Goal: Task Accomplishment & Management: Complete application form

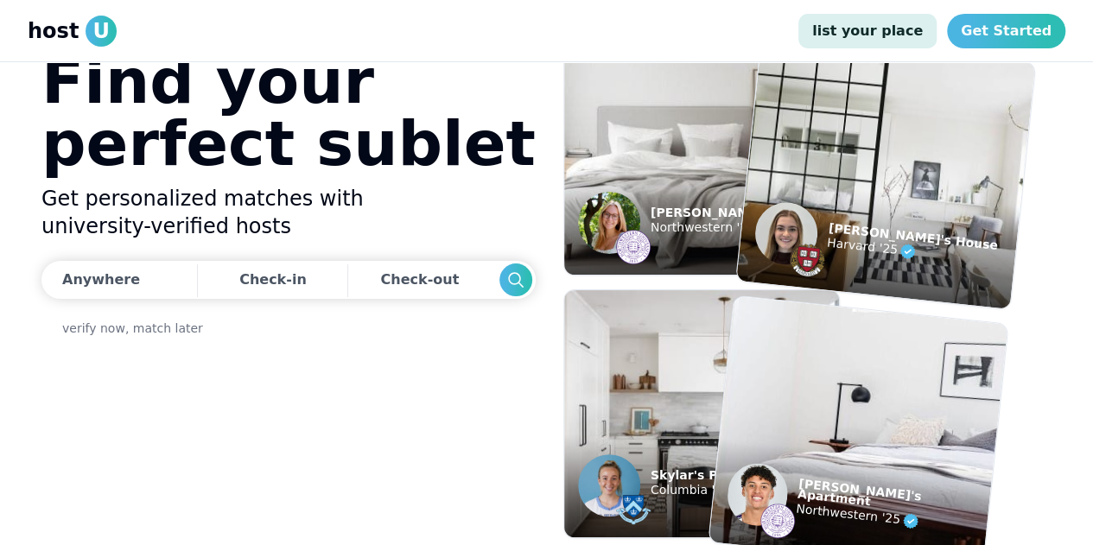
click at [903, 28] on link "list your place" at bounding box center [867, 31] width 138 height 35
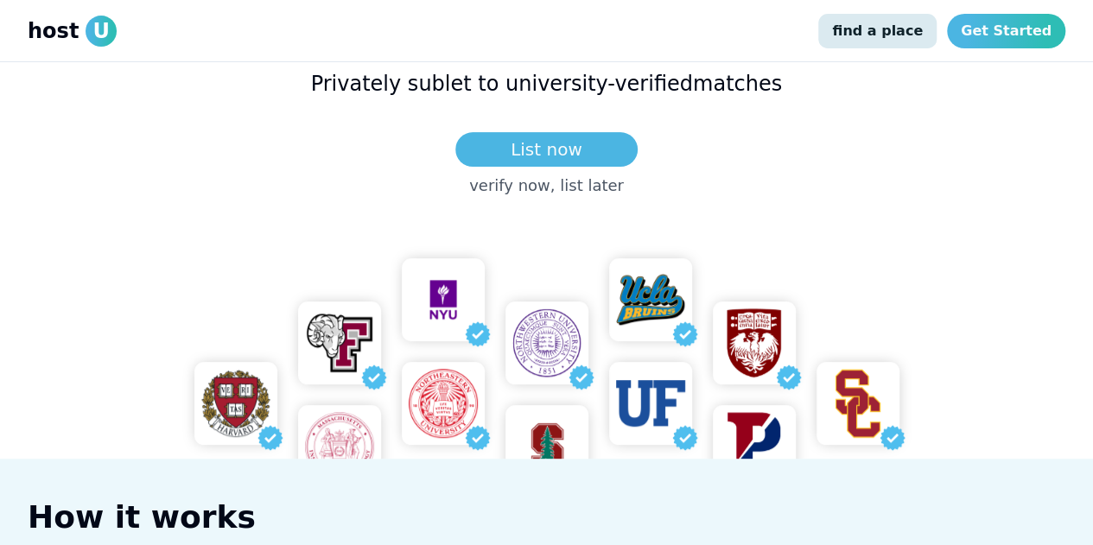
scroll to position [210, 0]
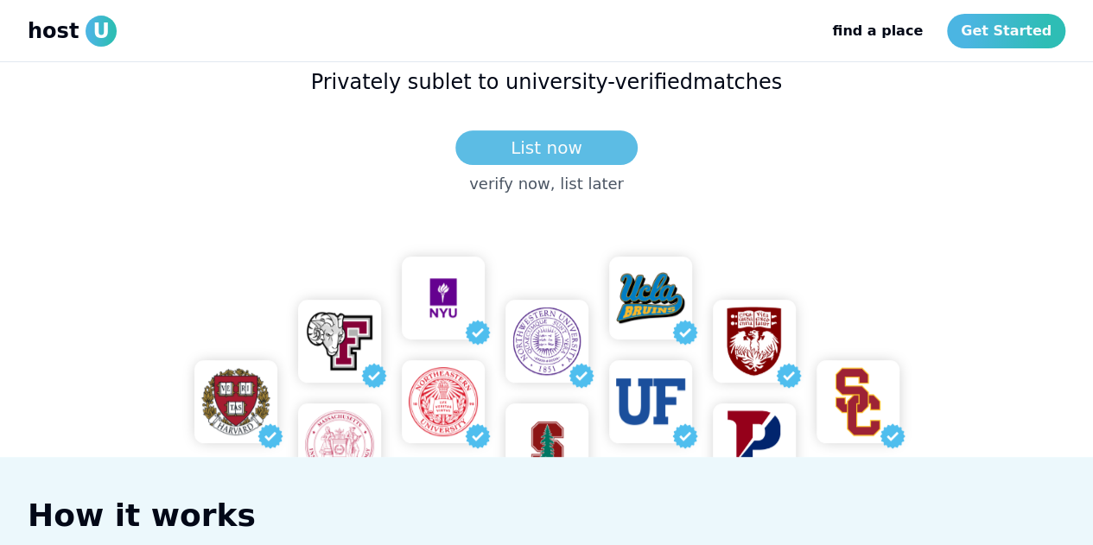
click at [565, 148] on link "List now" at bounding box center [546, 147] width 182 height 35
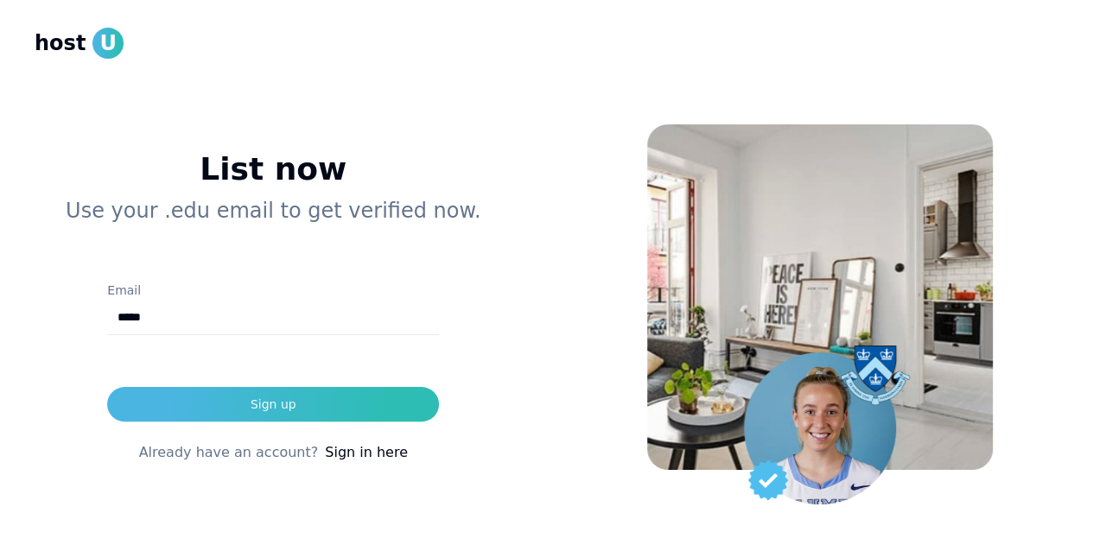
type input "**********"
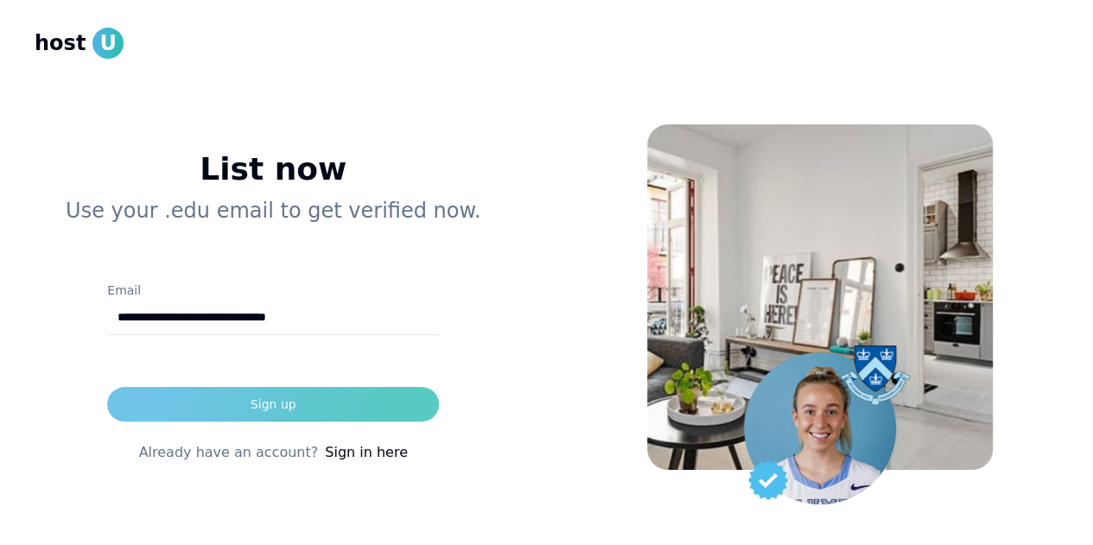
click at [262, 405] on div "Sign up" at bounding box center [273, 404] width 46 height 17
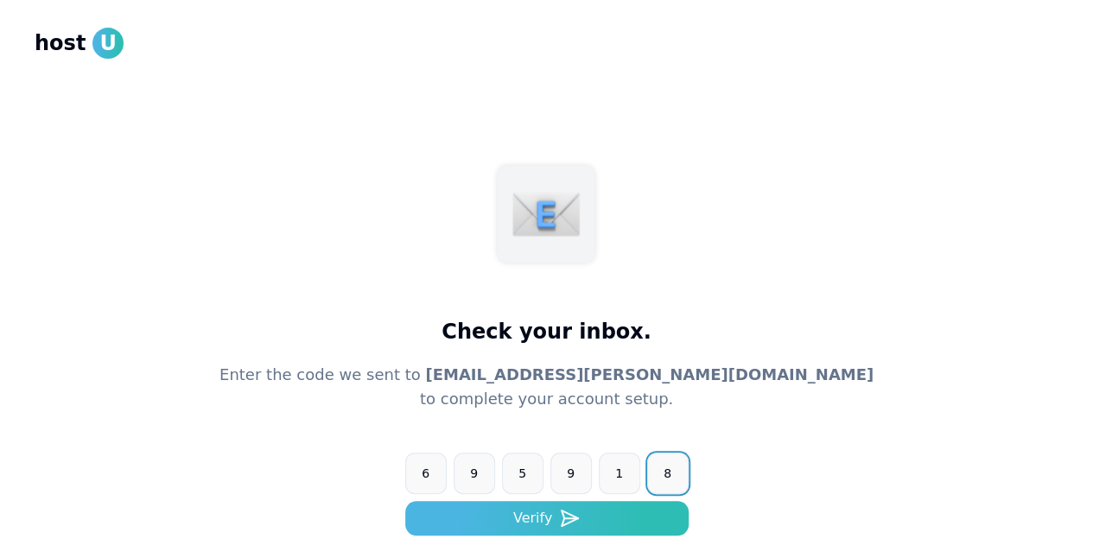
type input "******"
click at [405, 501] on button "Verify" at bounding box center [546, 518] width 283 height 35
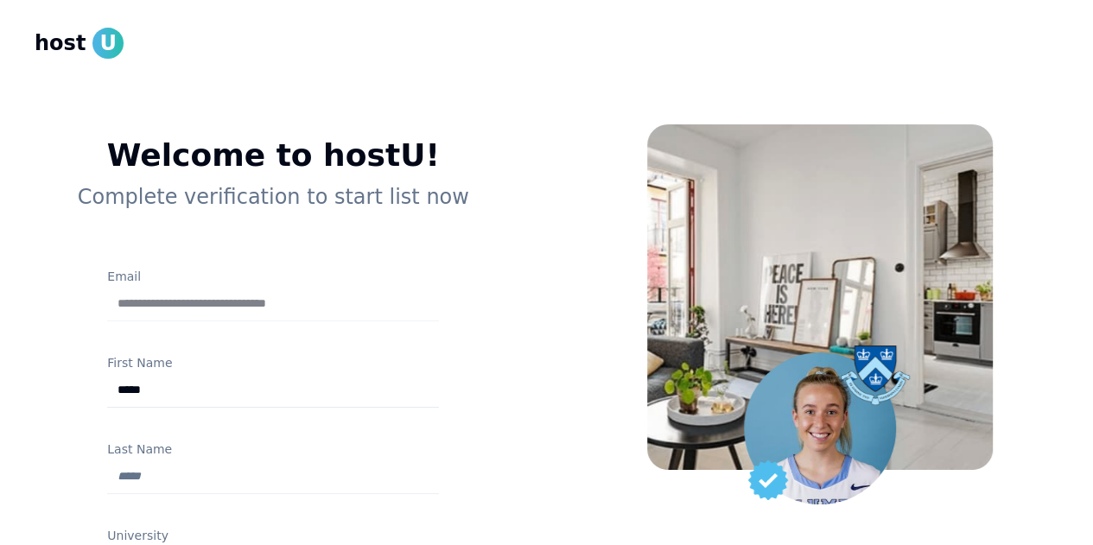
type input "*****"
click at [137, 481] on input "Last Name" at bounding box center [273, 476] width 332 height 35
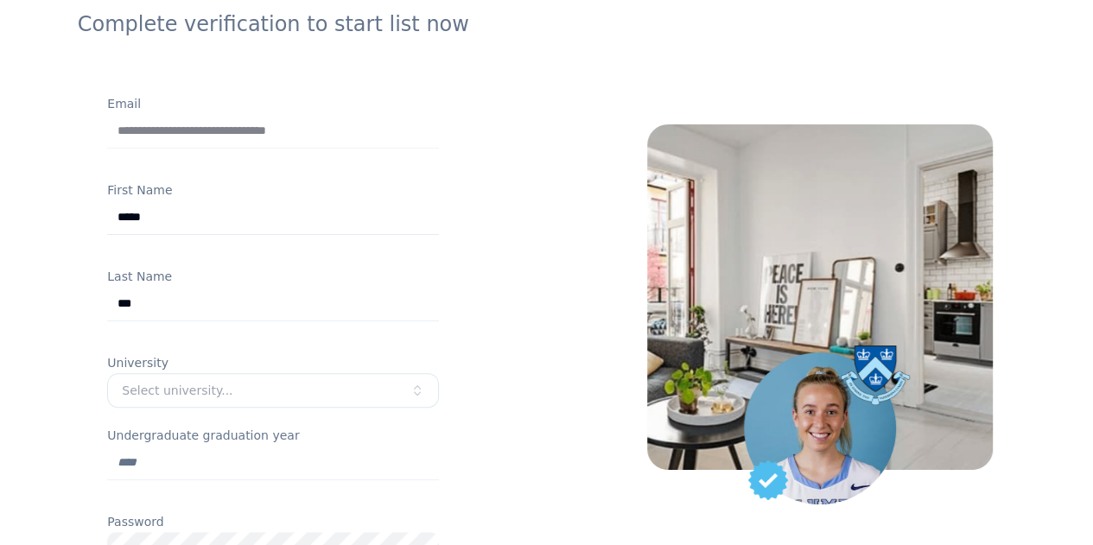
type input "***"
click at [73, 426] on div "**********" at bounding box center [273, 376] width 422 height 822
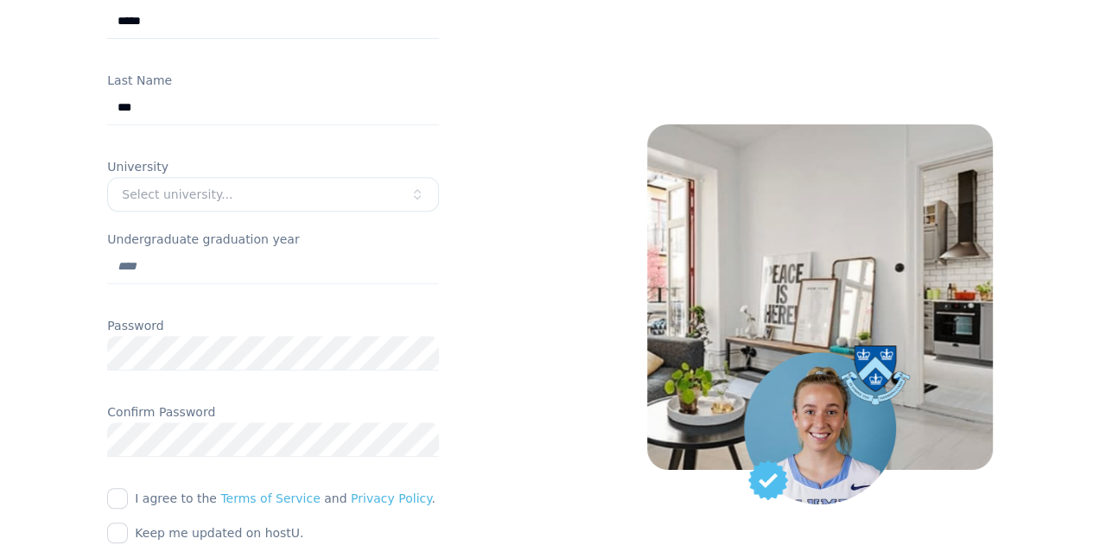
scroll to position [368, 0]
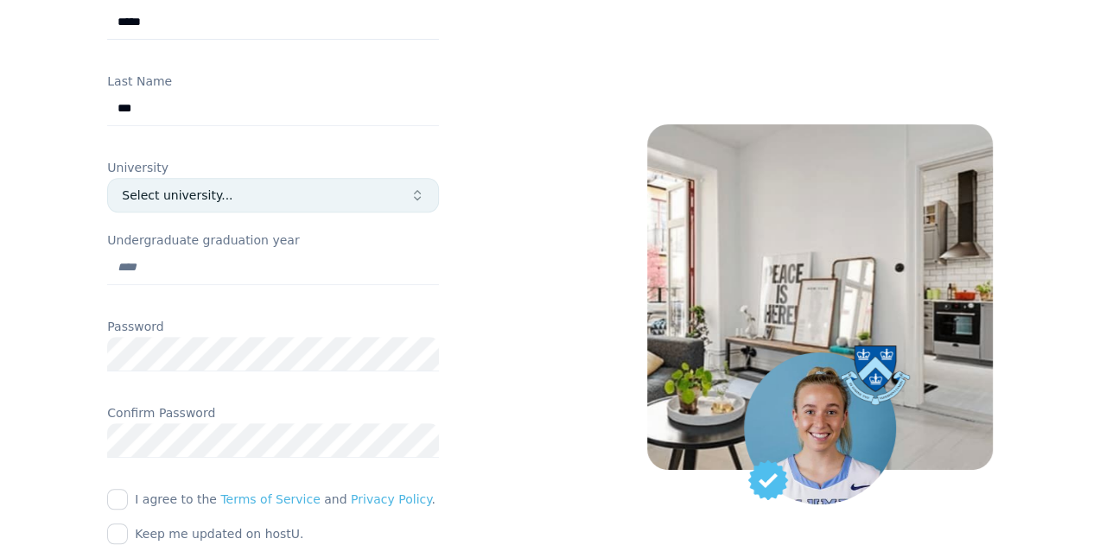
click at [186, 205] on button "Select university..." at bounding box center [273, 195] width 332 height 35
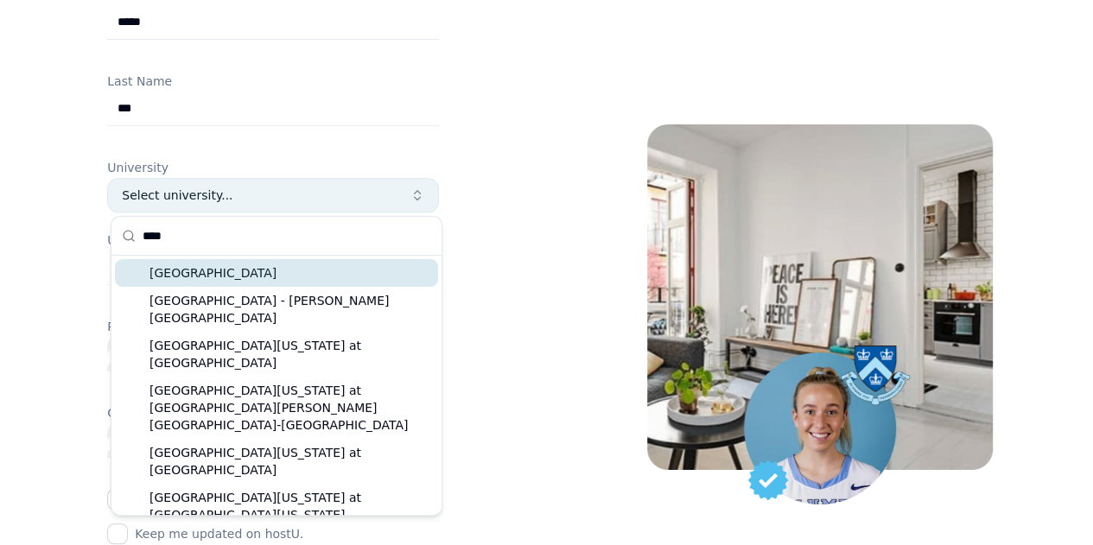
type input "*****"
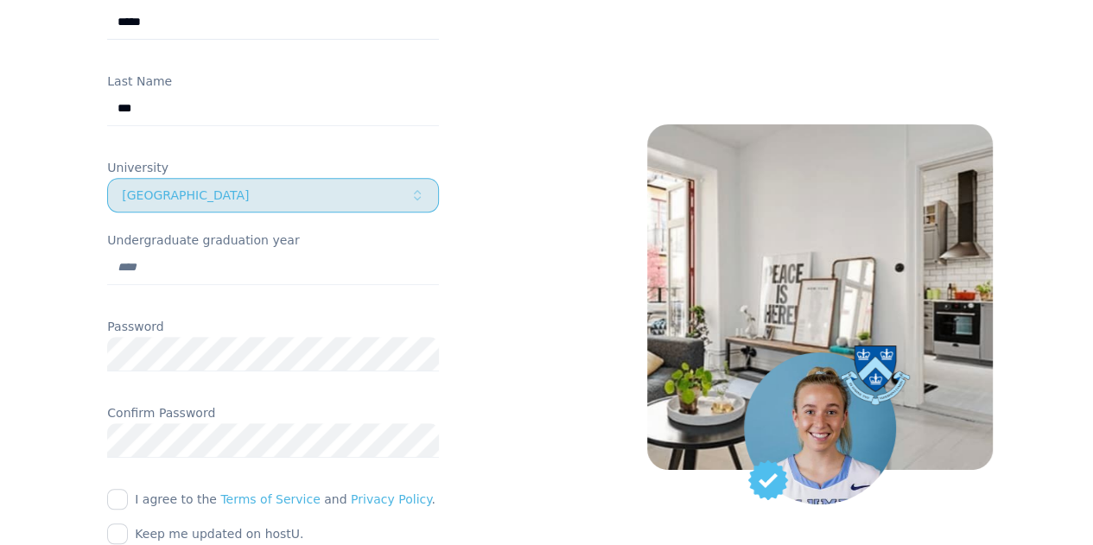
click at [186, 205] on button "[GEOGRAPHIC_DATA]" at bounding box center [273, 195] width 332 height 35
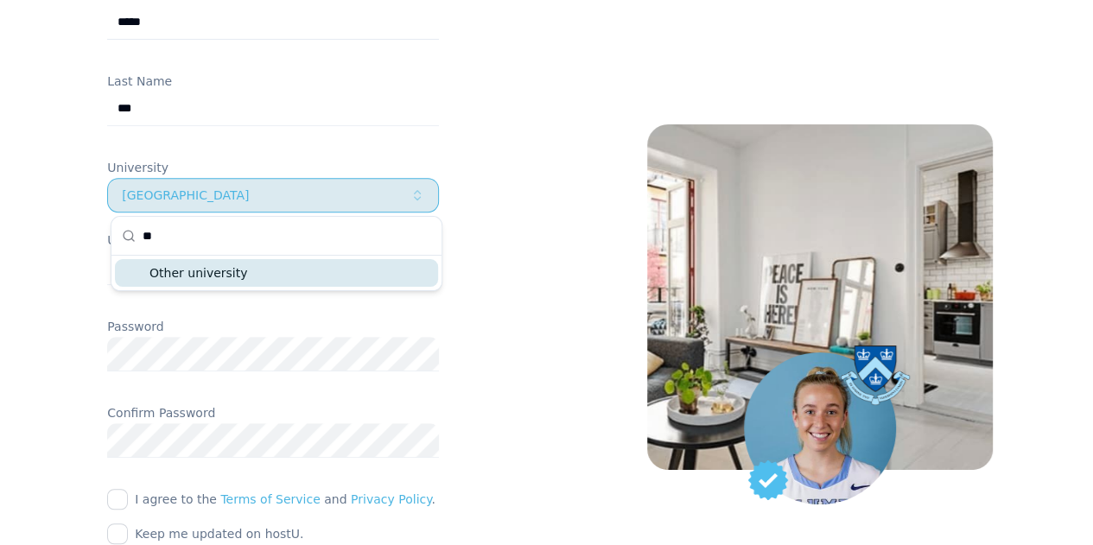
type input "*"
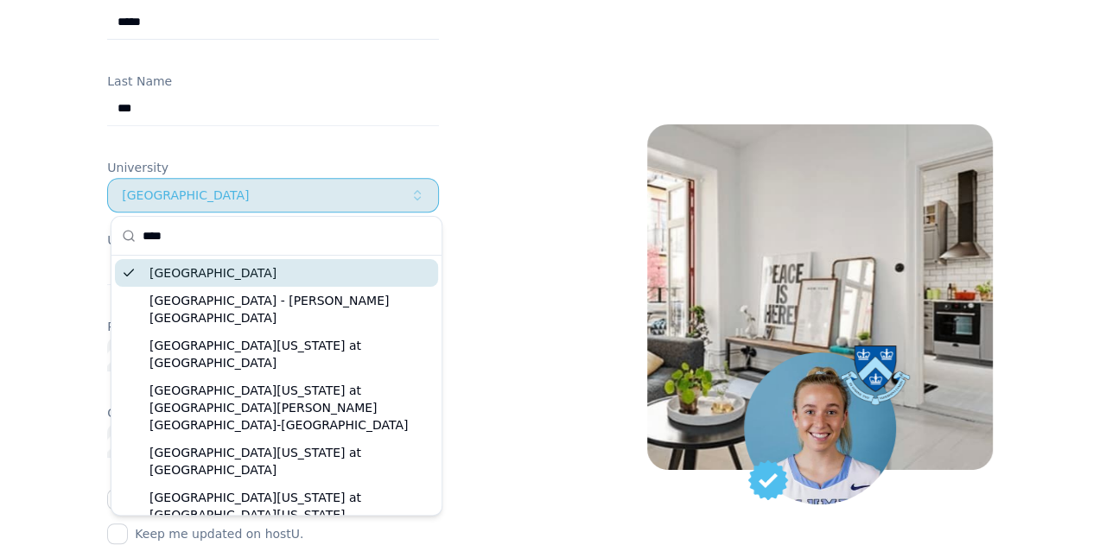
type input "*****"
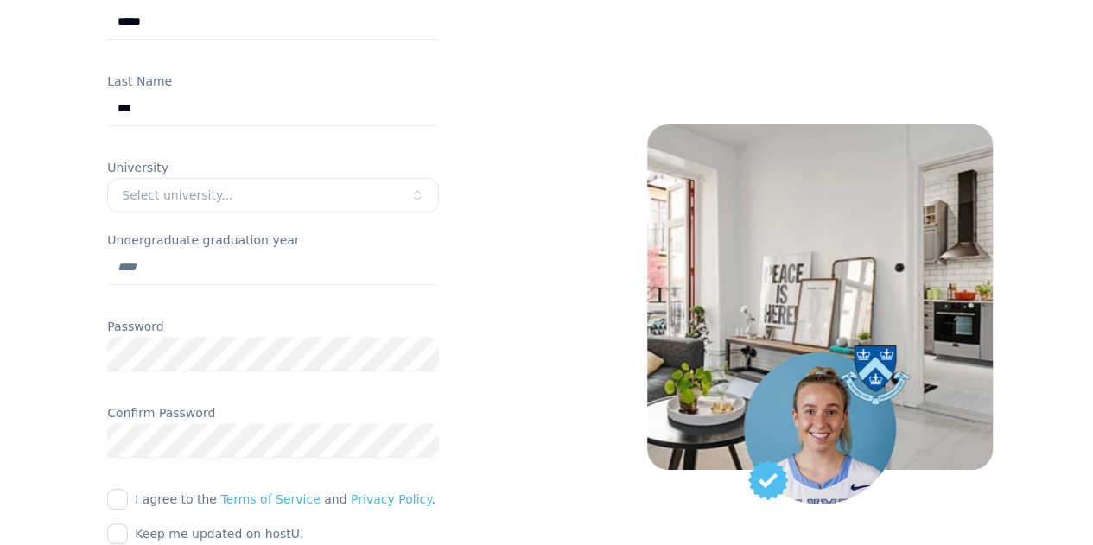
click at [192, 276] on input "Undergraduate graduation year" at bounding box center [273, 267] width 332 height 35
type input "****"
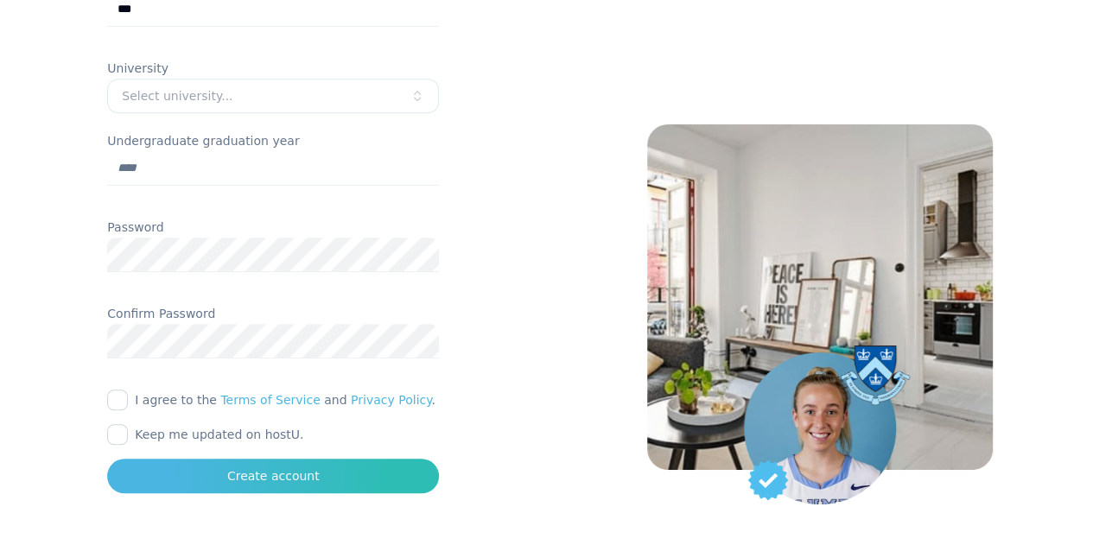
scroll to position [469, 0]
click at [119, 393] on button "I agree to the Terms of Service and Privacy Policy ." at bounding box center [117, 398] width 21 height 21
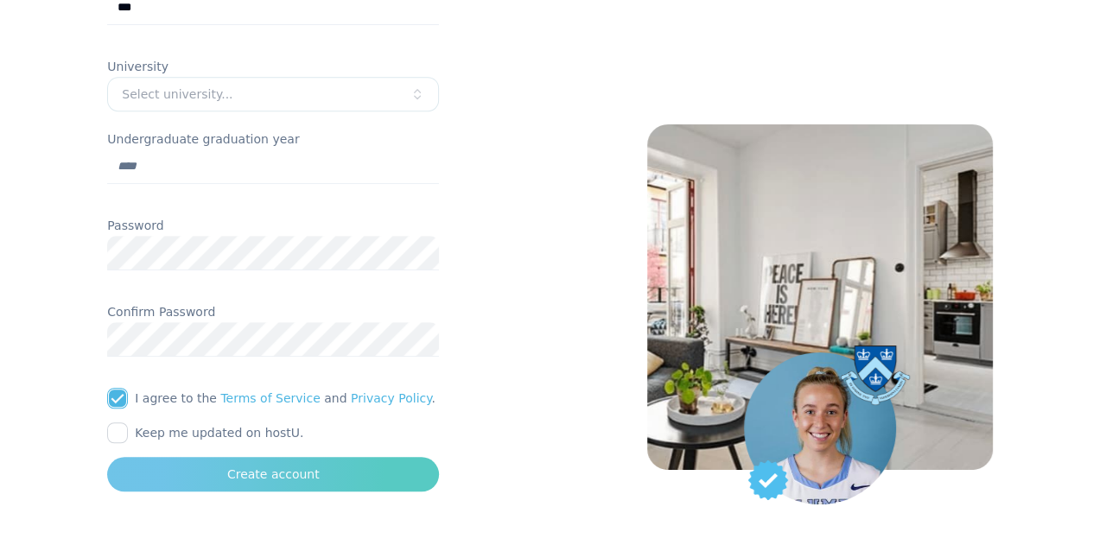
click at [194, 488] on button "Create account" at bounding box center [273, 474] width 332 height 35
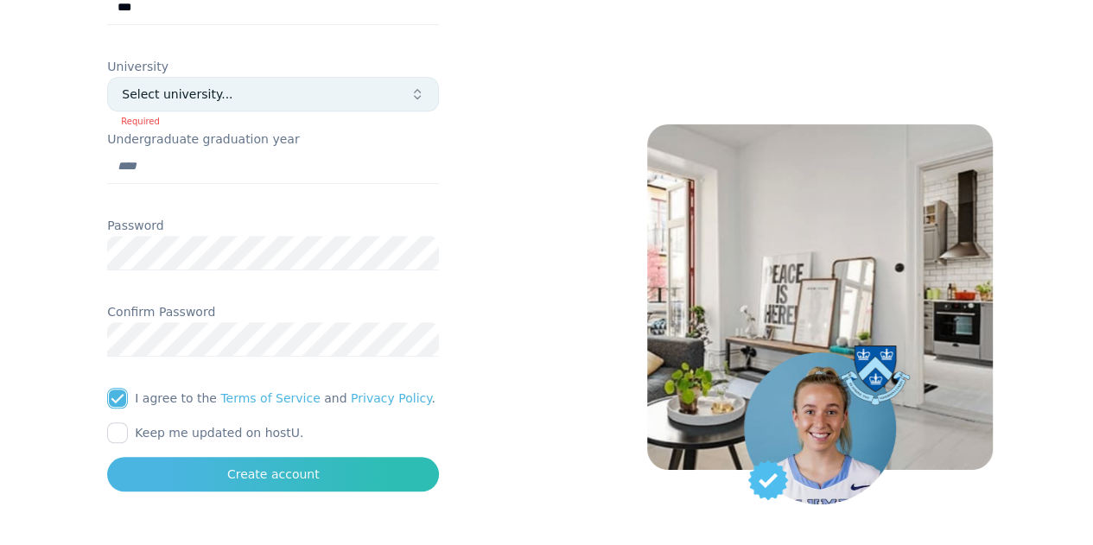
click at [250, 96] on div "Select university..." at bounding box center [266, 94] width 288 height 17
click at [280, 497] on div "**********" at bounding box center [274, 101] width 478 height 1002
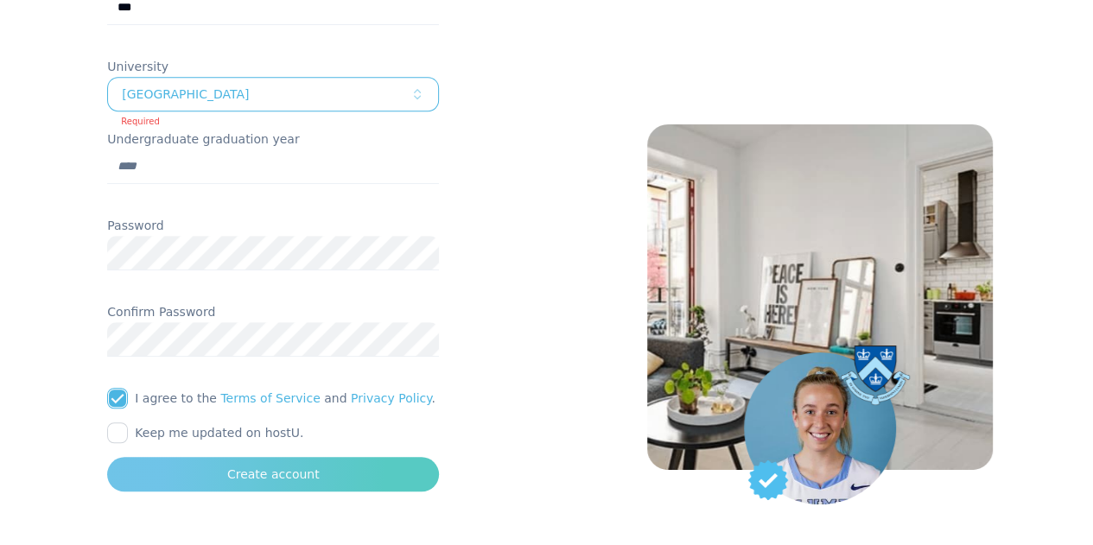
click at [280, 488] on button "Create account" at bounding box center [273, 474] width 332 height 35
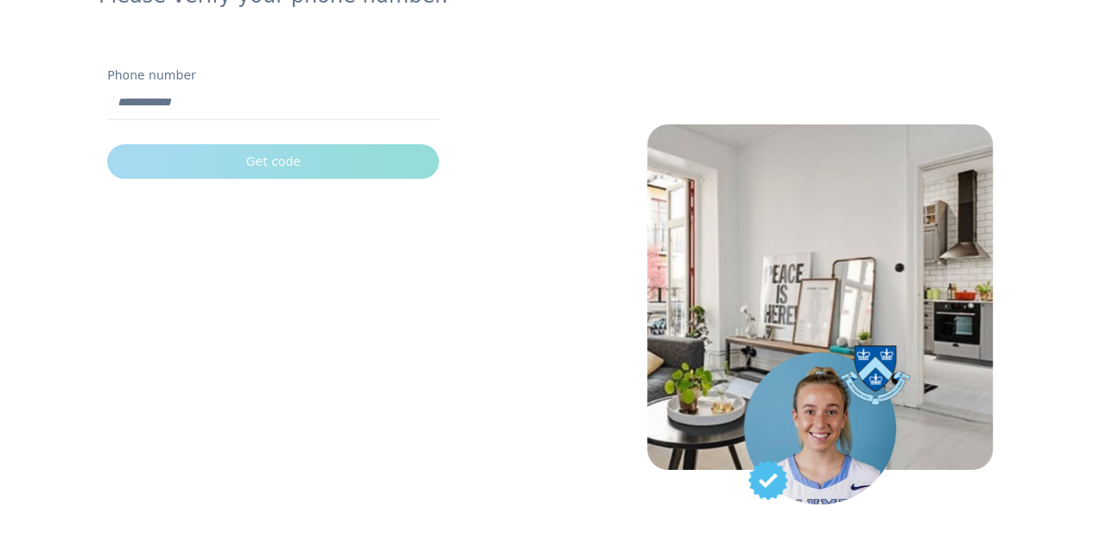
scroll to position [200, 0]
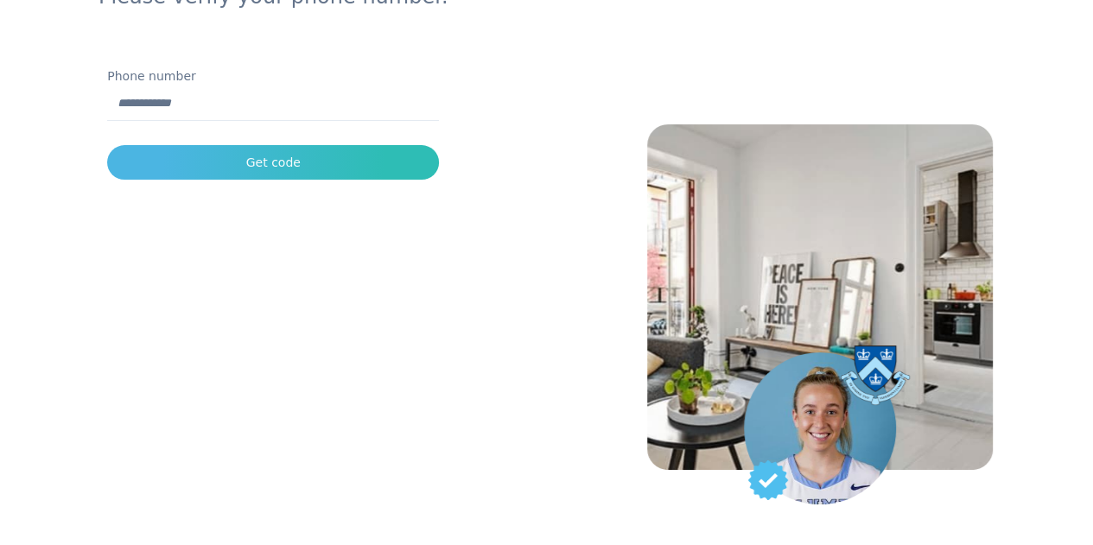
click at [279, 109] on input "Phone number" at bounding box center [273, 103] width 332 height 35
type input "**********"
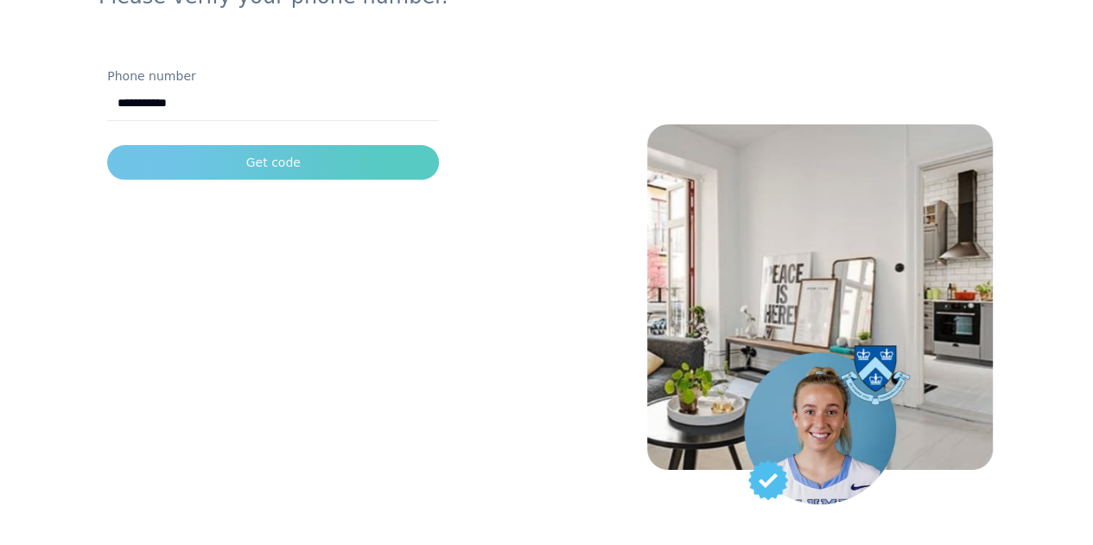
click at [292, 167] on div "Get code" at bounding box center [273, 162] width 54 height 17
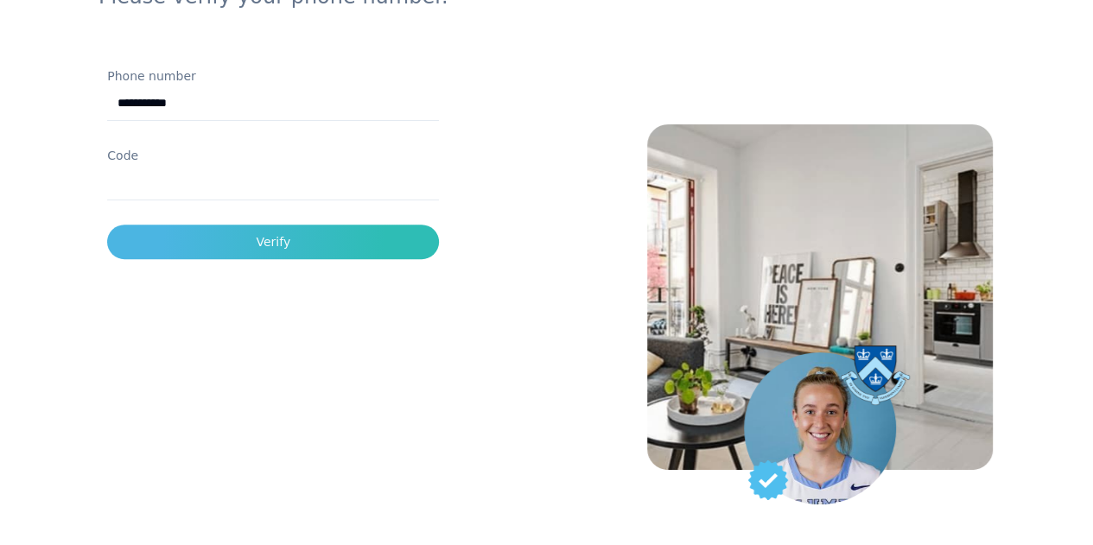
click at [237, 176] on input "Code" at bounding box center [273, 183] width 332 height 35
type input "******"
click at [107, 225] on button "Verify" at bounding box center [273, 242] width 332 height 35
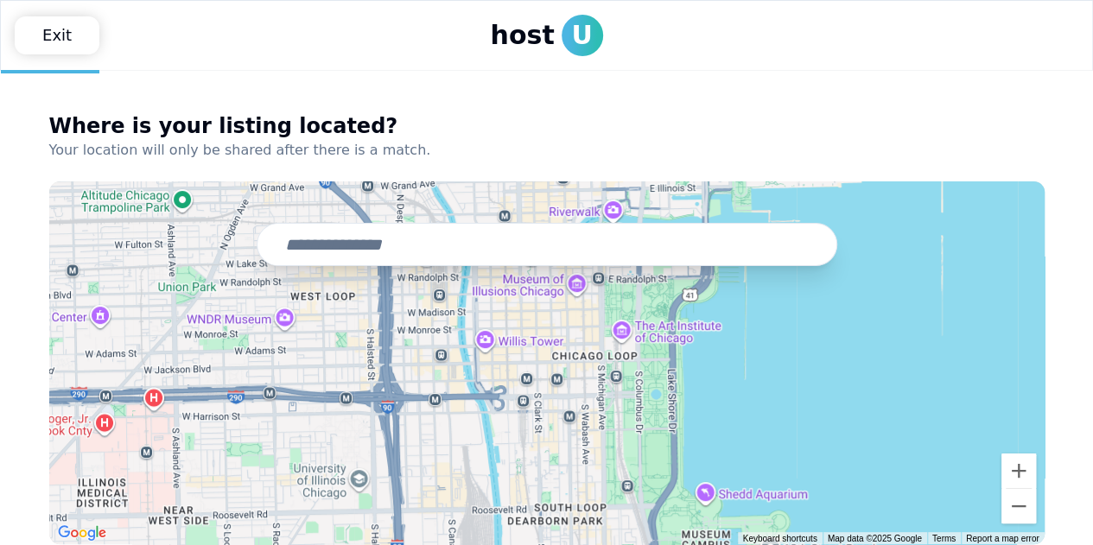
click at [337, 248] on input "text" at bounding box center [547, 244] width 580 height 43
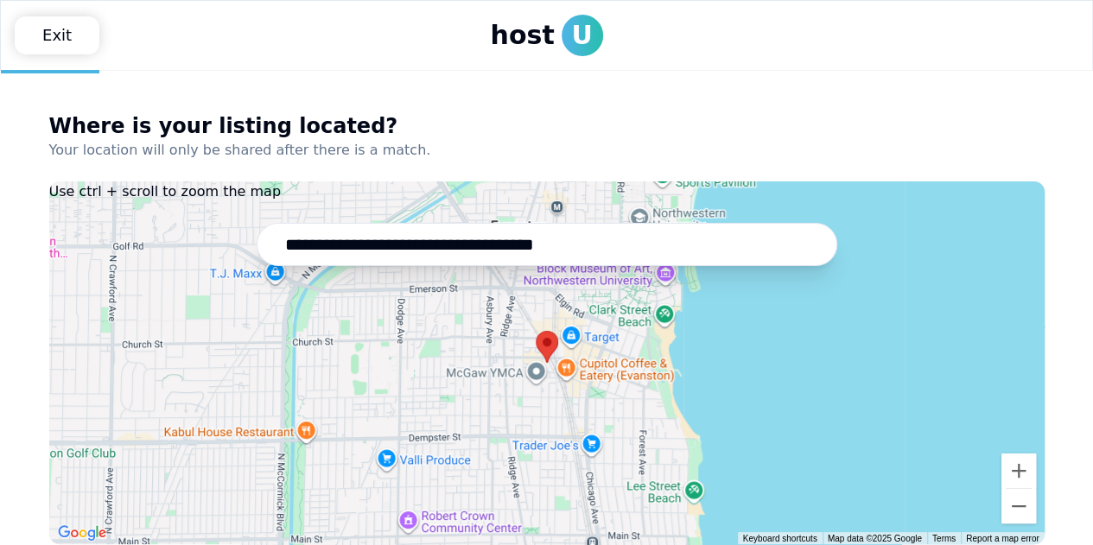
scroll to position [54, 0]
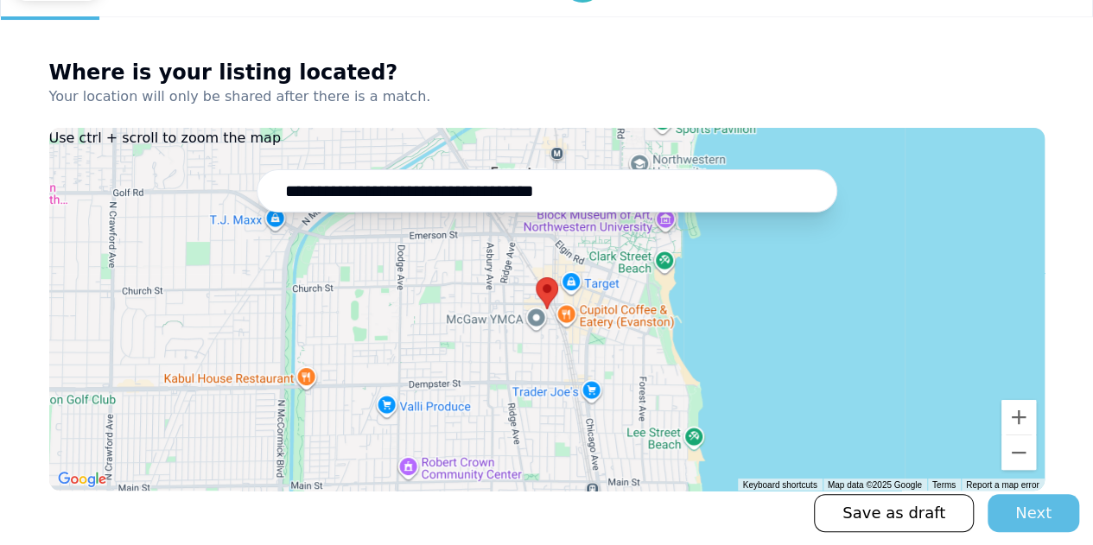
type input "**********"
click at [1036, 507] on div "Next" at bounding box center [1033, 513] width 36 height 24
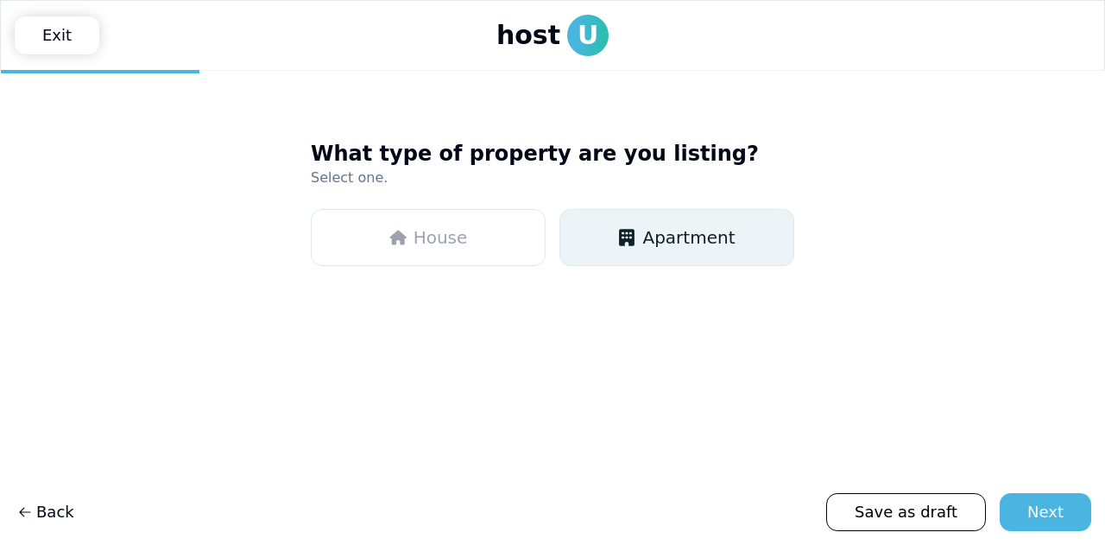
click at [621, 257] on button "Apartment" at bounding box center [677, 237] width 235 height 57
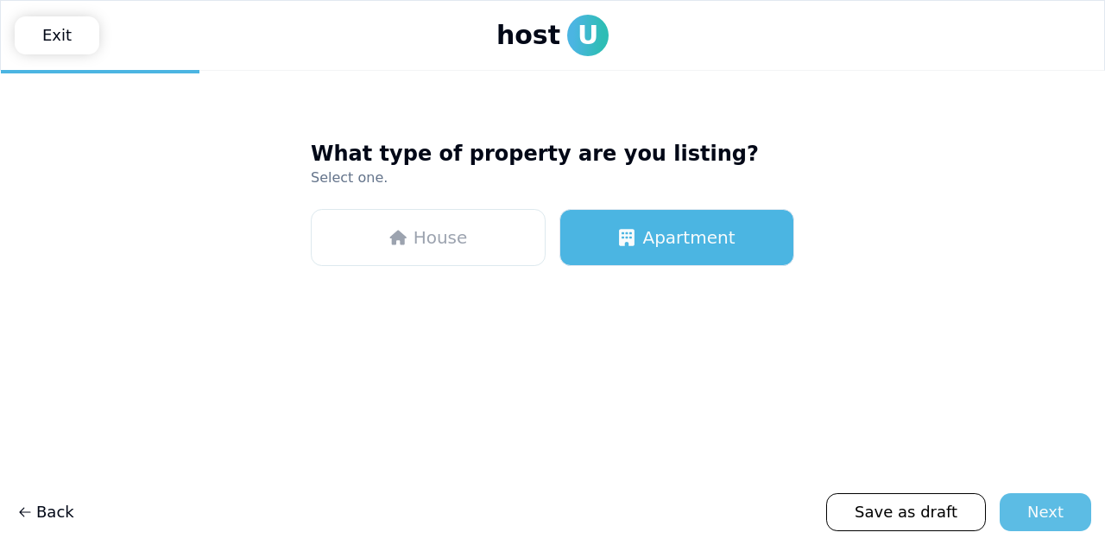
click at [1066, 516] on button "Next" at bounding box center [1046, 512] width 92 height 38
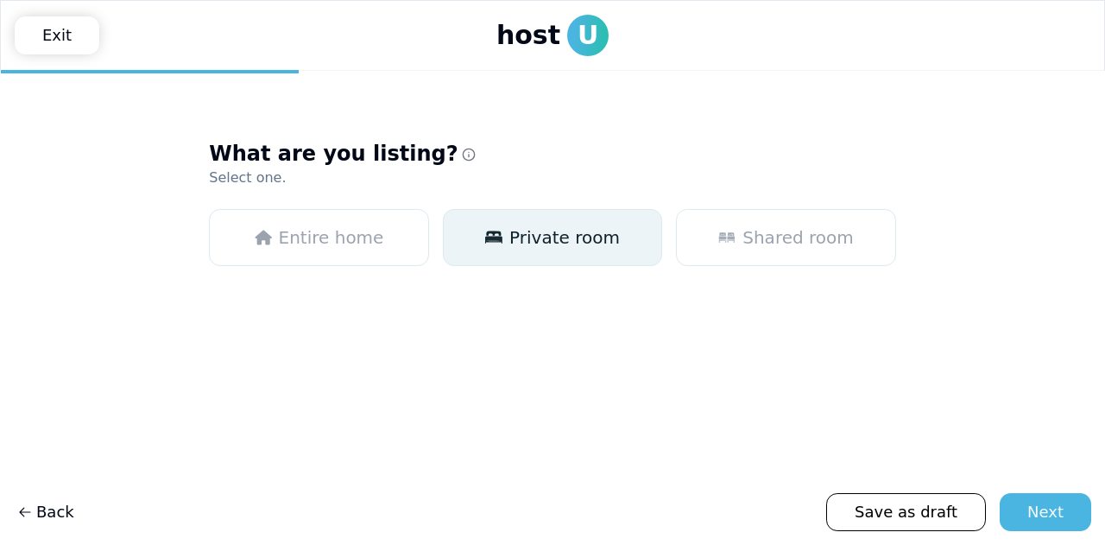
click at [546, 241] on span "Private room" at bounding box center [565, 237] width 111 height 24
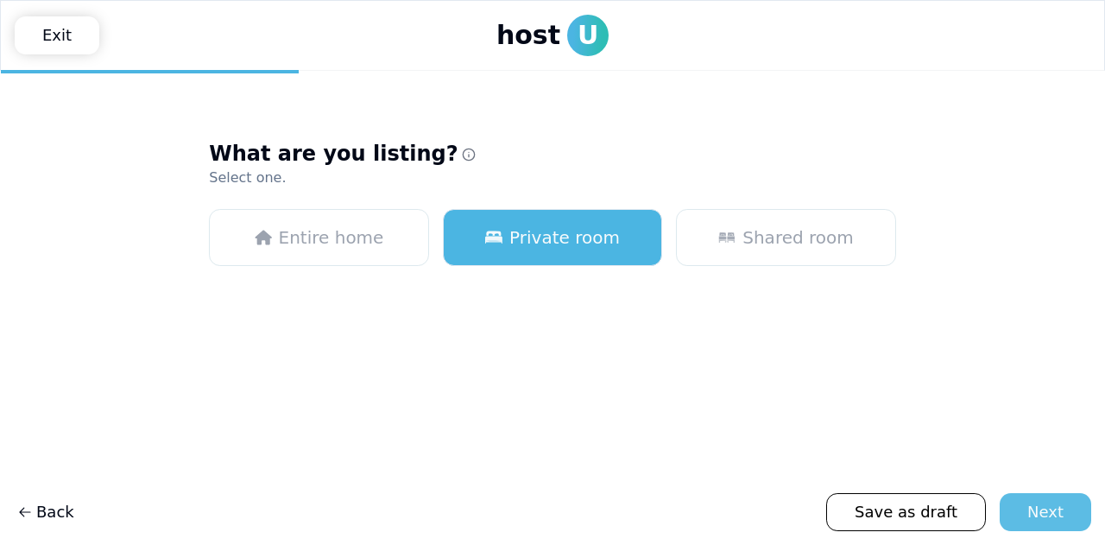
click at [1056, 503] on div "Next" at bounding box center [1046, 512] width 36 height 24
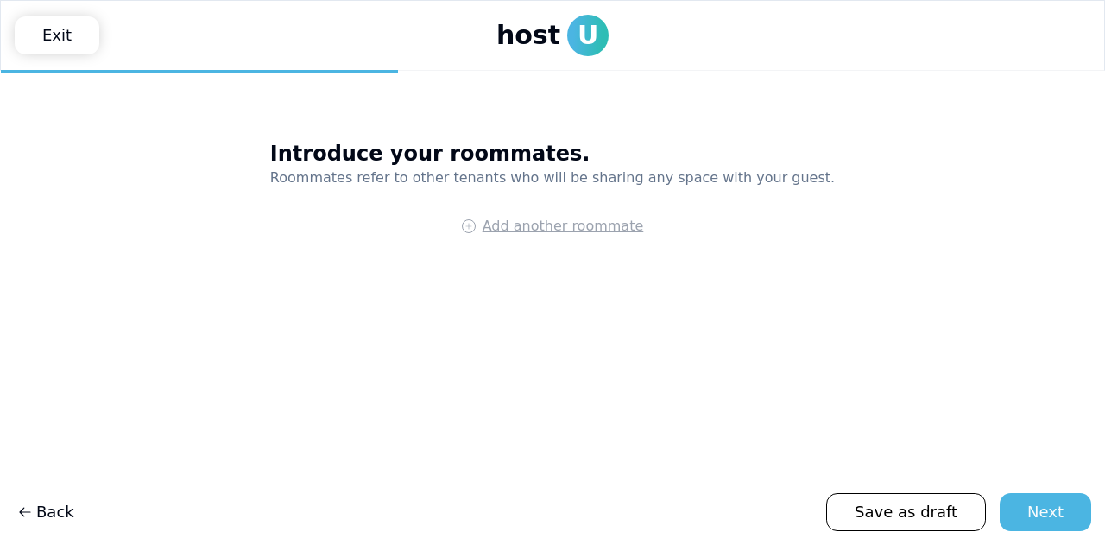
click at [614, 225] on span "Add another roommate" at bounding box center [564, 226] width 162 height 21
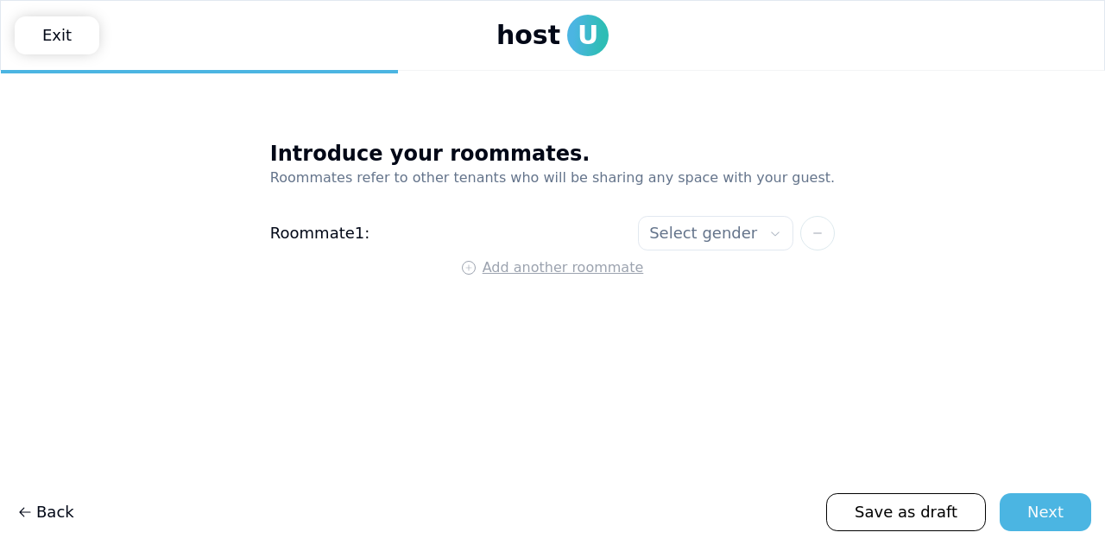
click at [690, 236] on html "**********" at bounding box center [552, 272] width 1105 height 545
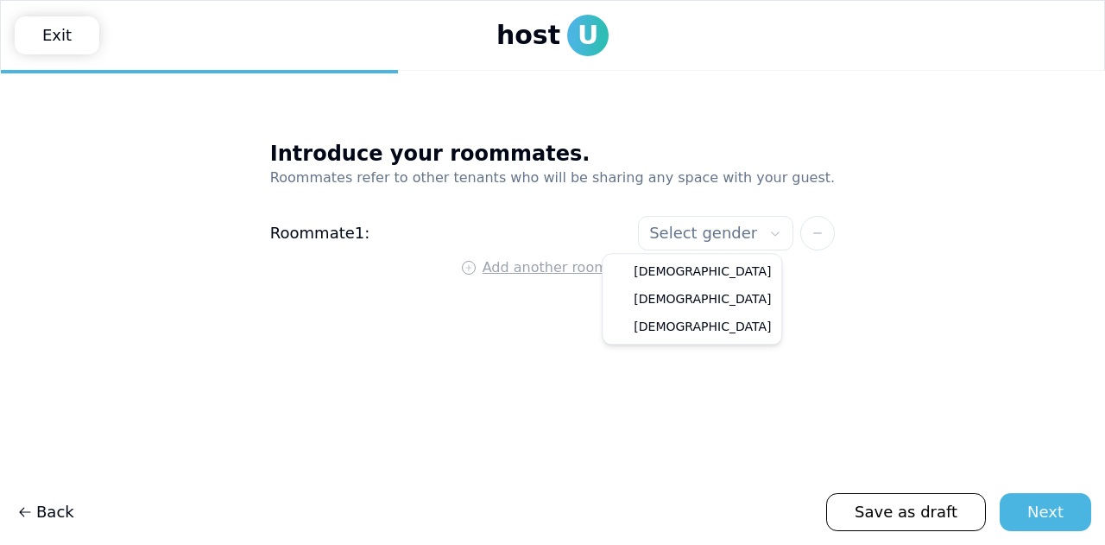
select select"] "******"
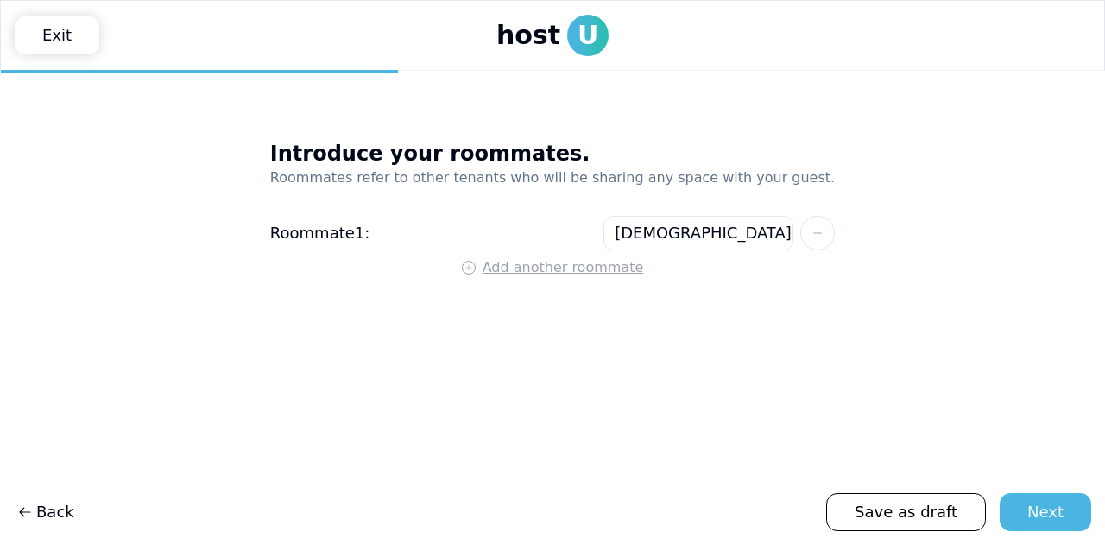
click at [573, 269] on span "Add another roommate" at bounding box center [564, 267] width 162 height 21
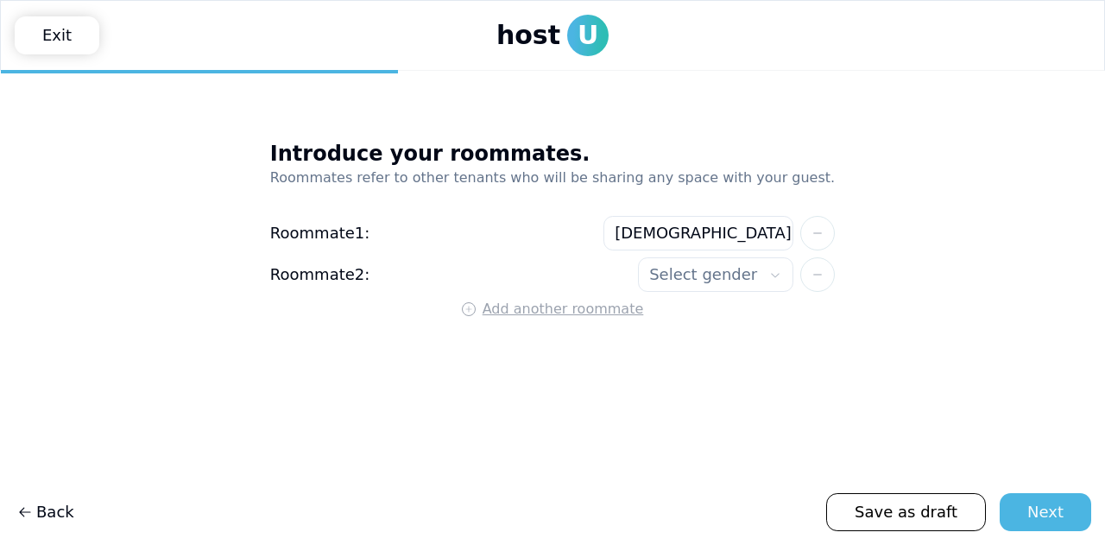
click at [655, 284] on html "**********" at bounding box center [552, 272] width 1105 height 545
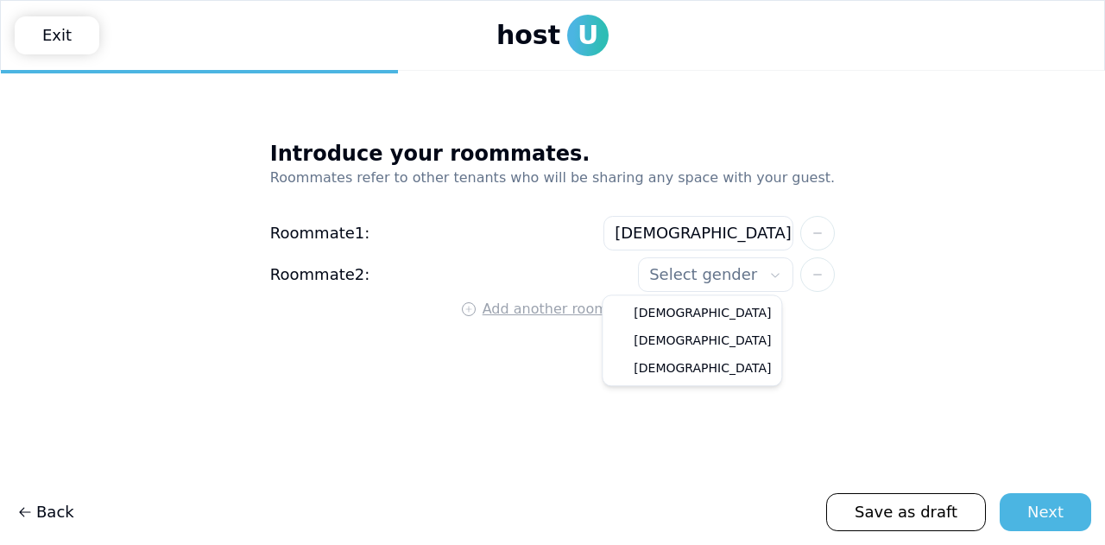
select select"] "******"
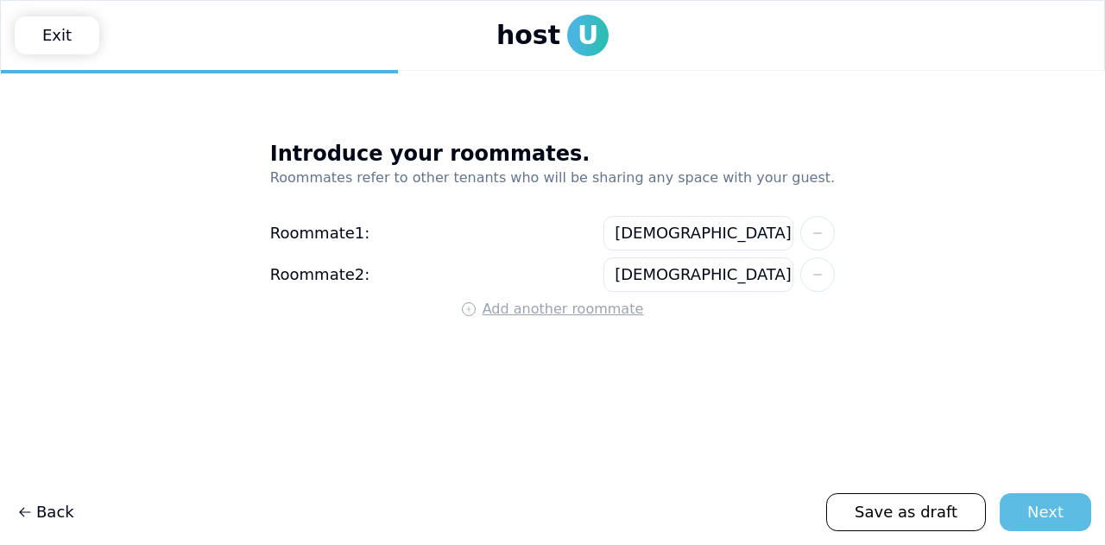
click at [1052, 509] on div "Next" at bounding box center [1046, 512] width 36 height 24
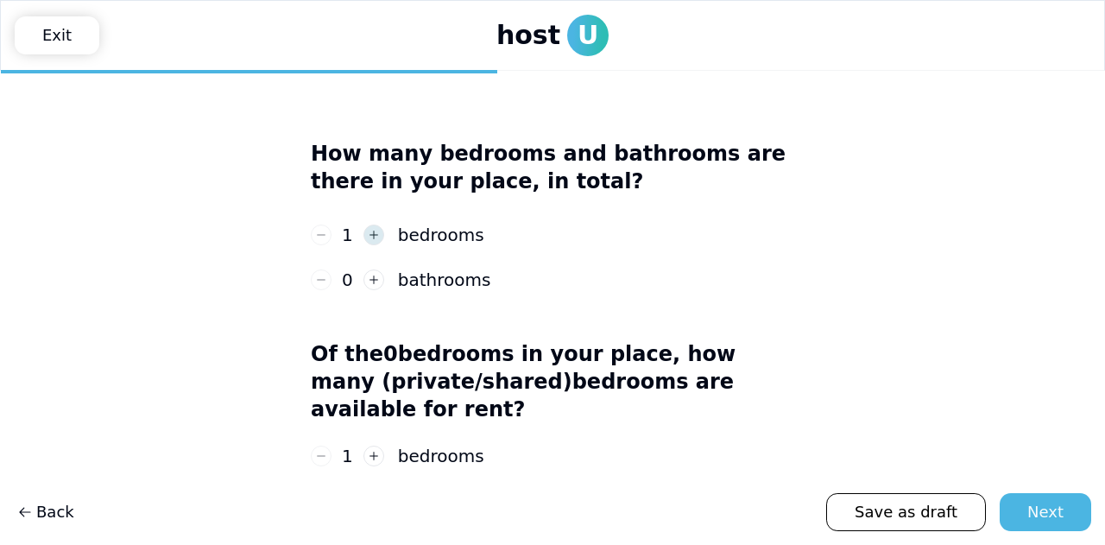
click at [377, 243] on button "button" at bounding box center [374, 235] width 21 height 21
click at [377, 272] on button "button" at bounding box center [374, 279] width 21 height 21
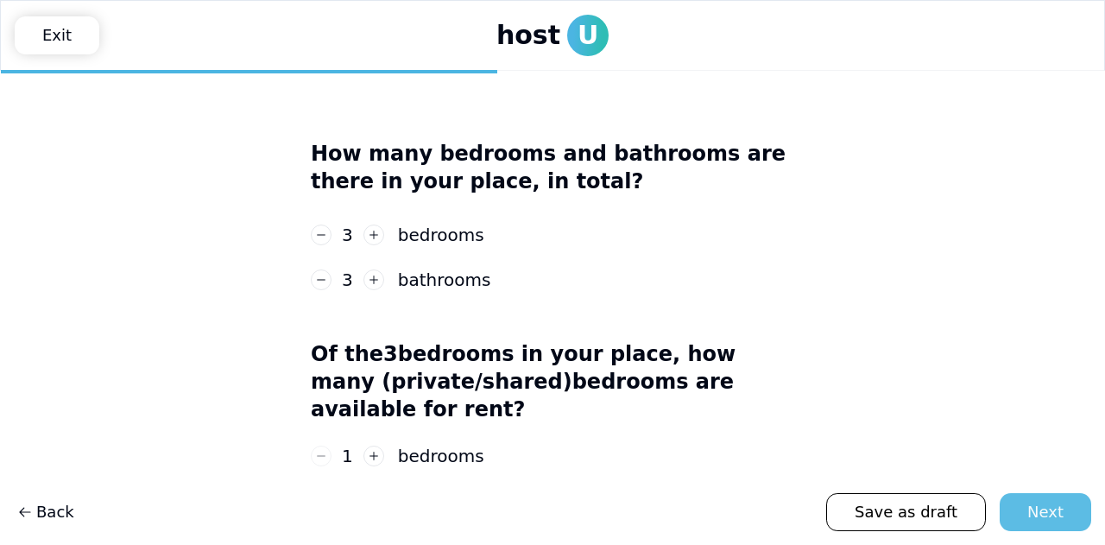
click at [1045, 507] on div "Next" at bounding box center [1046, 512] width 36 height 24
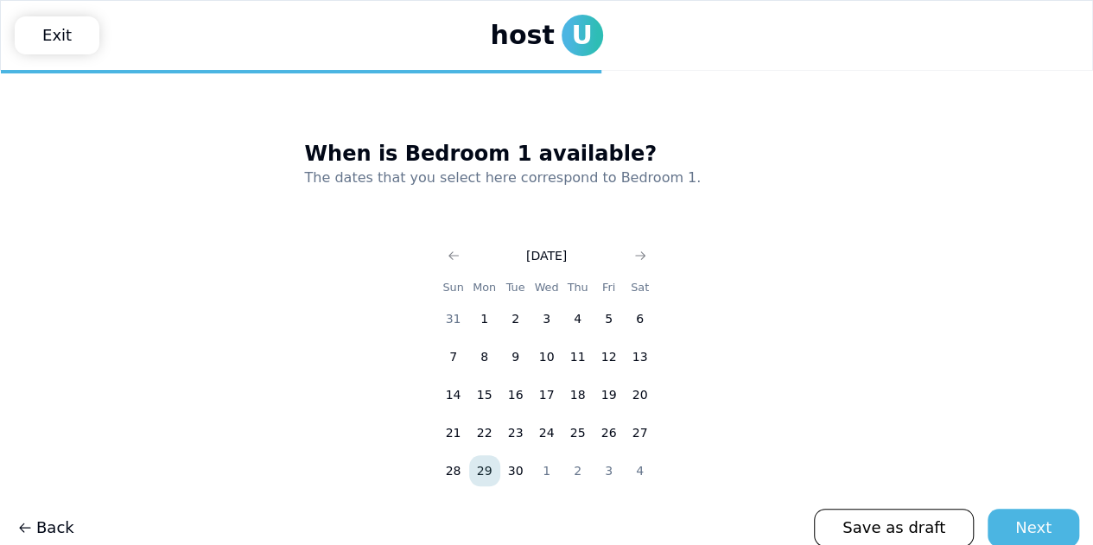
scroll to position [15, 0]
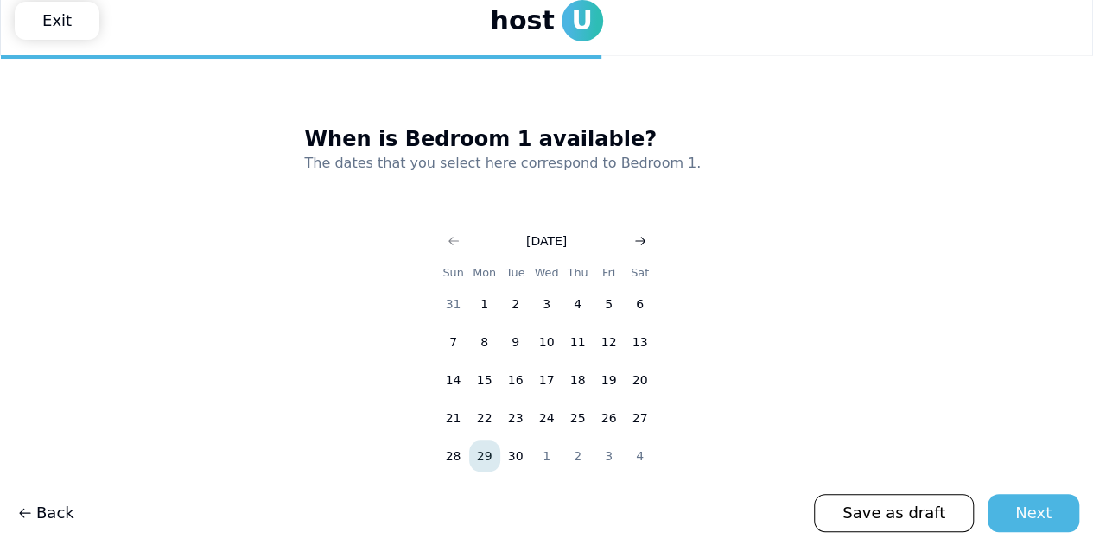
click at [635, 247] on button "Go to next month" at bounding box center [640, 241] width 24 height 24
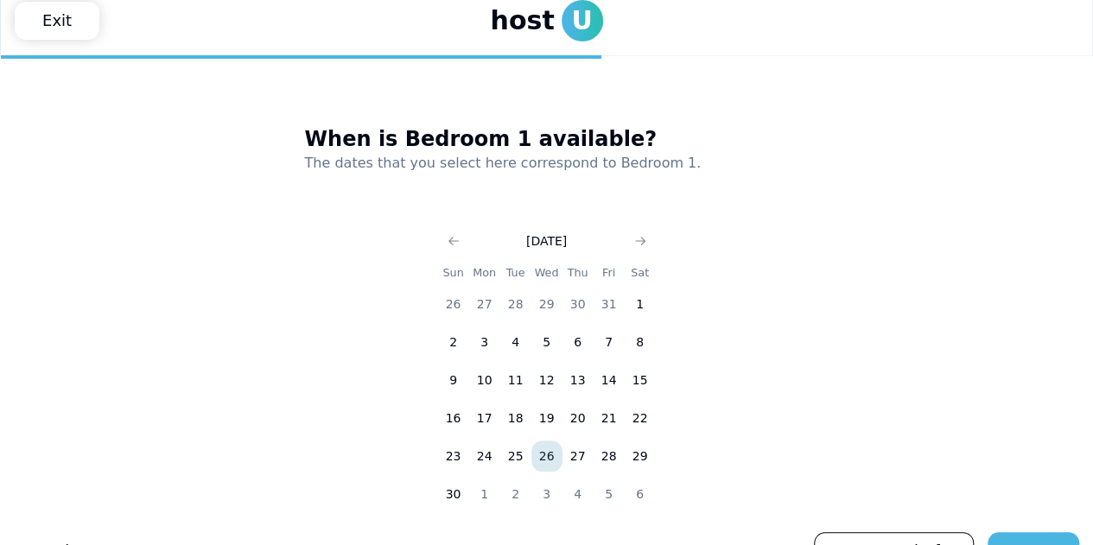
click at [547, 459] on button "26" at bounding box center [546, 455] width 31 height 31
click at [637, 239] on icon "Go to next month" at bounding box center [640, 241] width 14 height 14
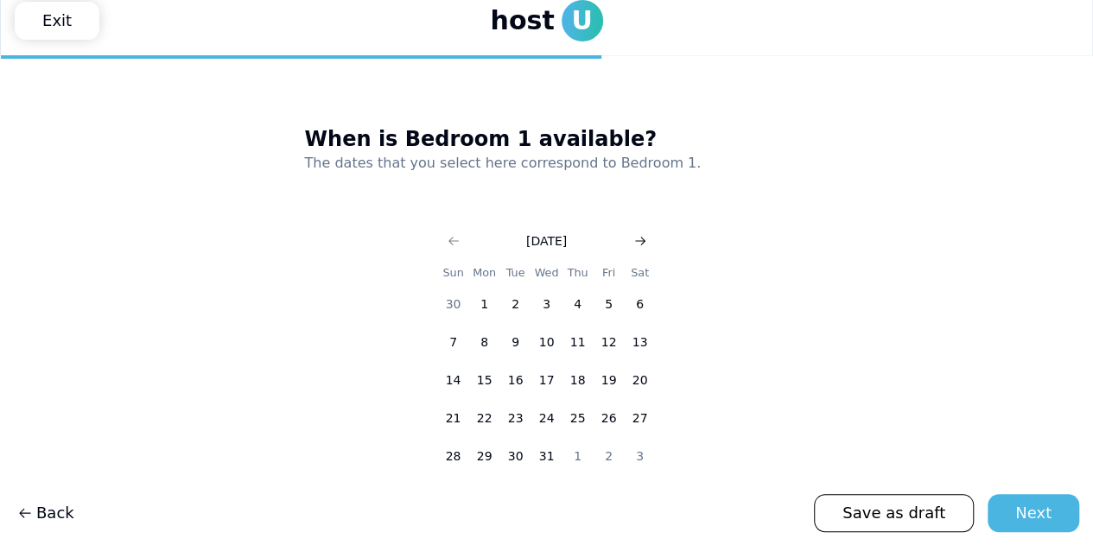
click at [637, 239] on icon "Go to next month" at bounding box center [640, 241] width 14 height 14
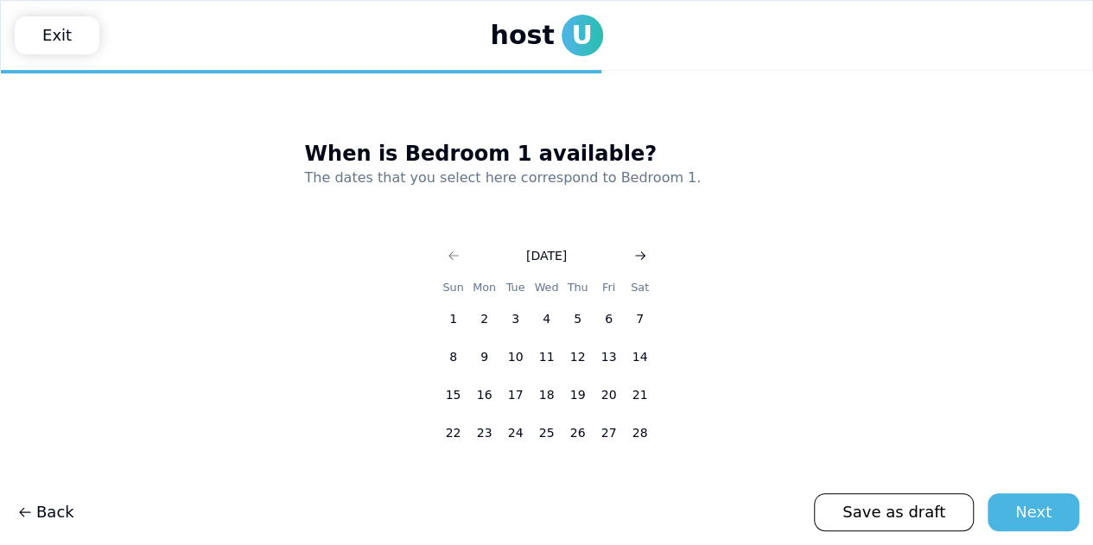
scroll to position [0, 0]
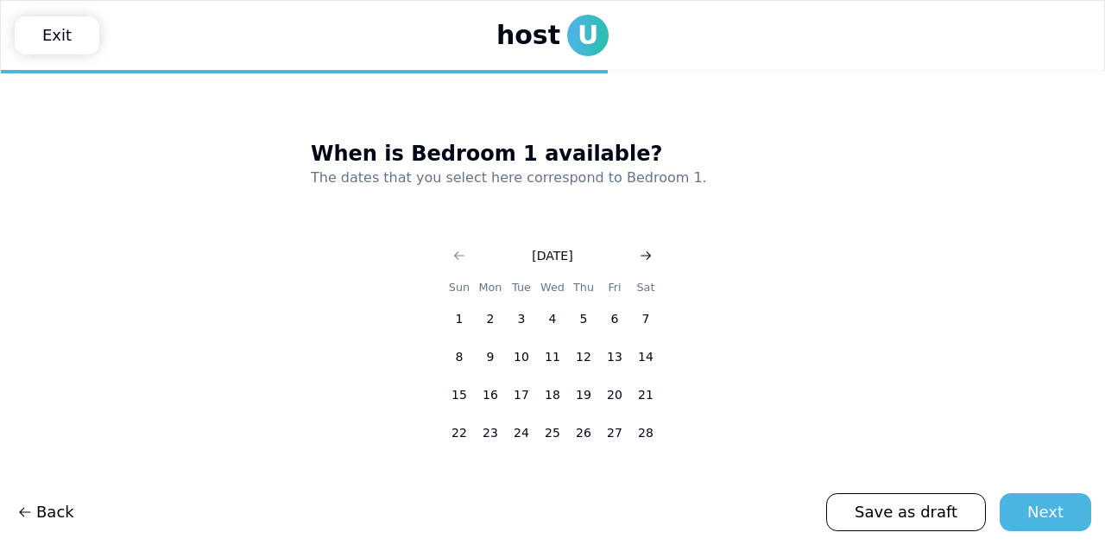
click at [639, 258] on icon "Go to next month" at bounding box center [646, 256] width 14 height 14
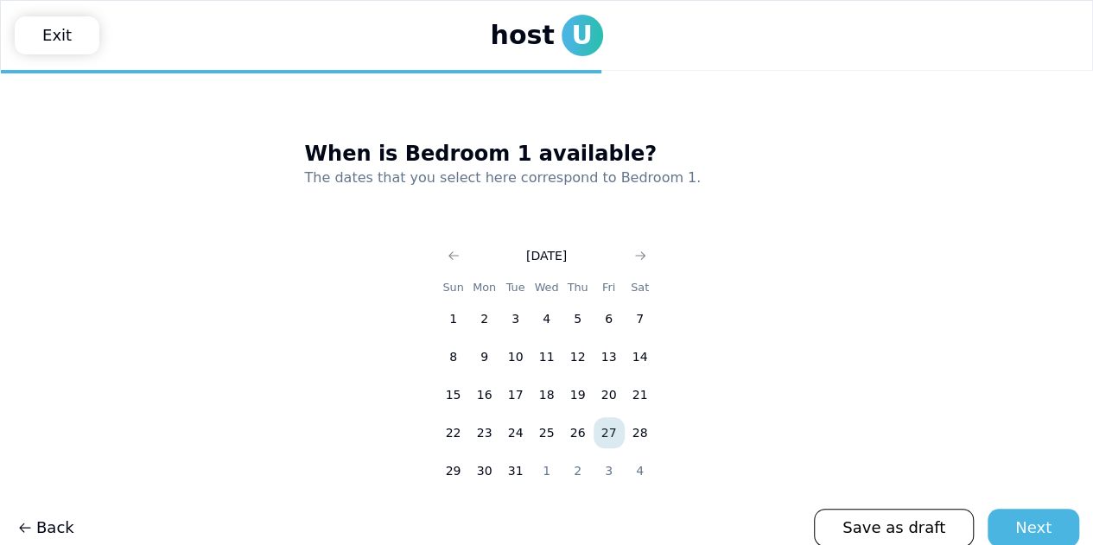
click at [599, 437] on button "27" at bounding box center [608, 432] width 31 height 31
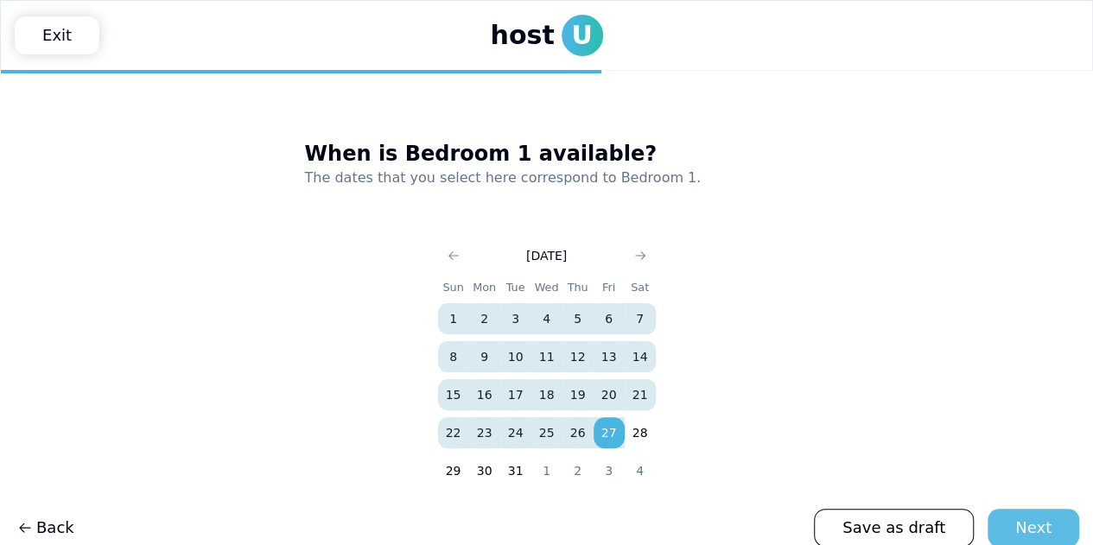
click at [1043, 533] on div "Next" at bounding box center [1033, 528] width 36 height 24
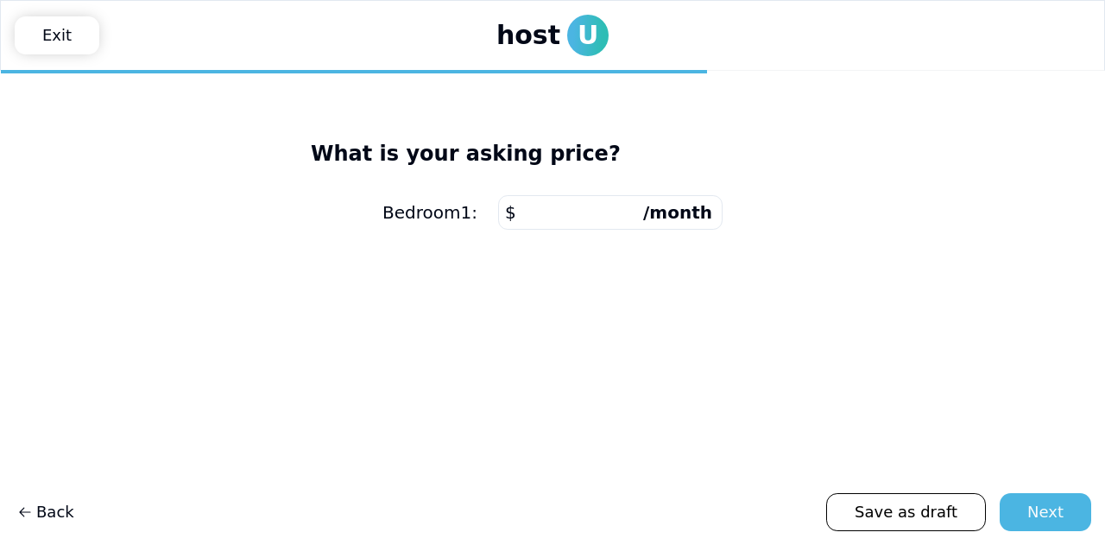
click at [629, 217] on input "number" at bounding box center [610, 212] width 225 height 35
type input "****"
click at [1031, 501] on div "Next" at bounding box center [1046, 512] width 36 height 24
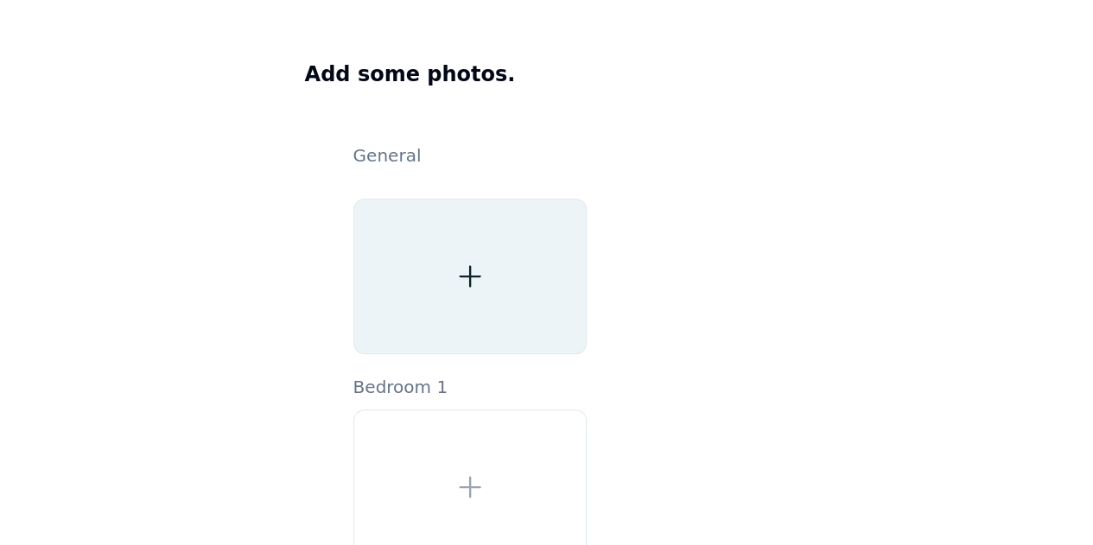
scroll to position [80, 0]
click at [458, 316] on div at bounding box center [469, 275] width 233 height 155
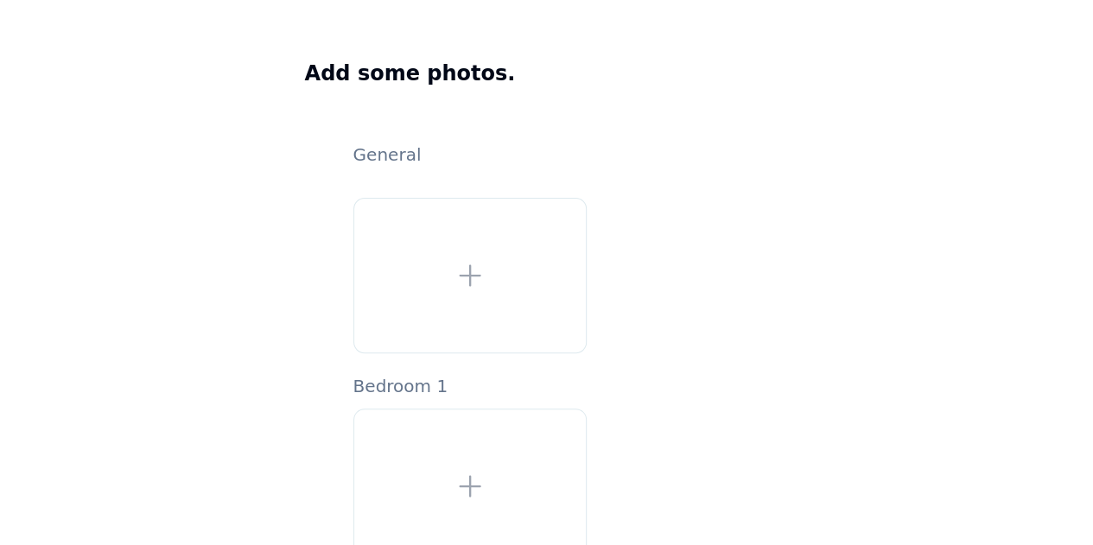
click at [668, 124] on div "Add some photos. General Bedroom 1" at bounding box center [547, 298] width 484 height 532
click at [884, 35] on main "Add some photos. General Bedroom 1" at bounding box center [546, 332] width 1093 height 684
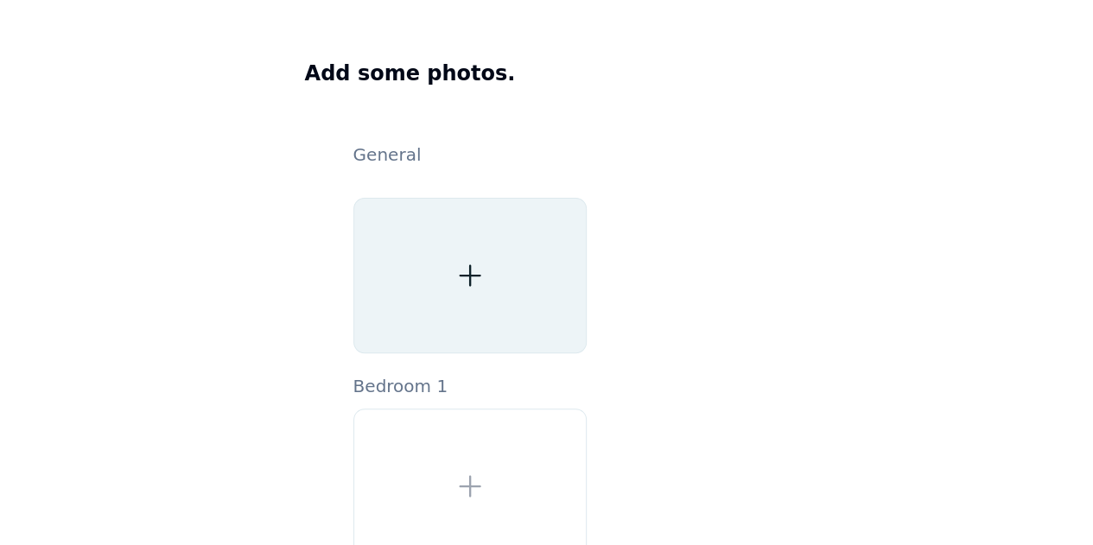
click at [459, 249] on div at bounding box center [469, 275] width 233 height 155
type input "**********"
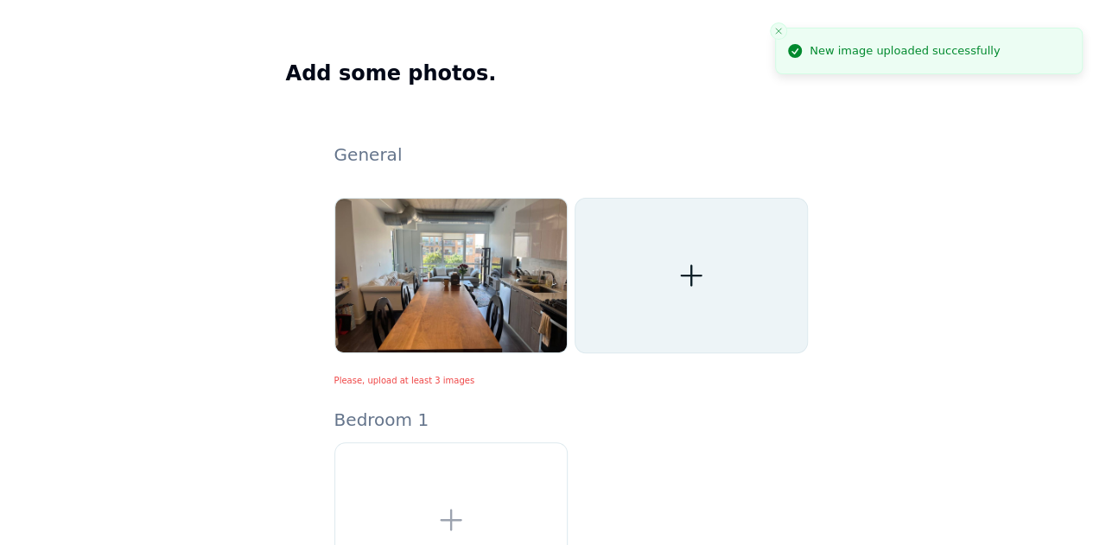
click at [714, 288] on div at bounding box center [690, 275] width 233 height 155
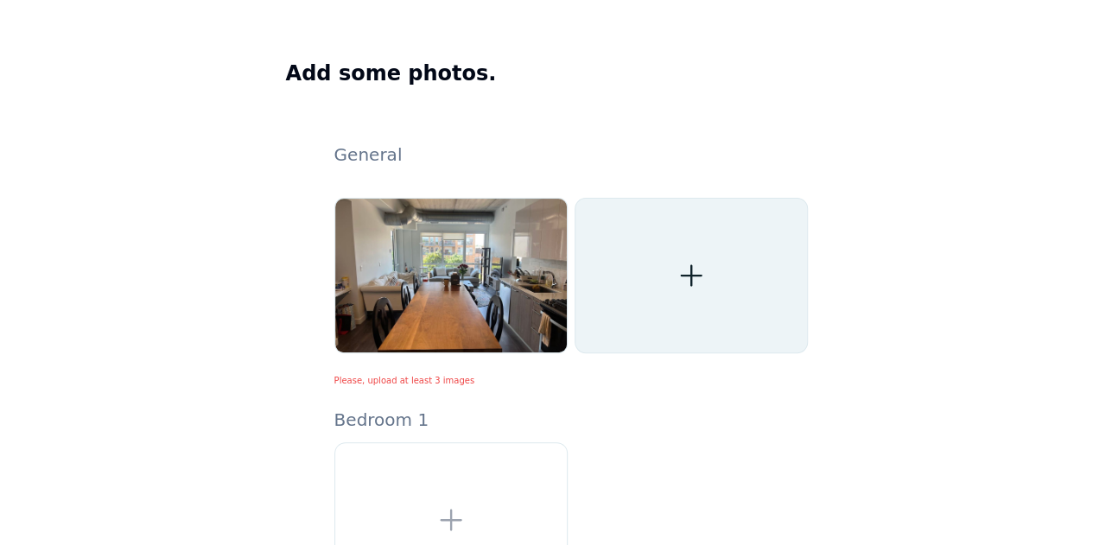
type input "**********"
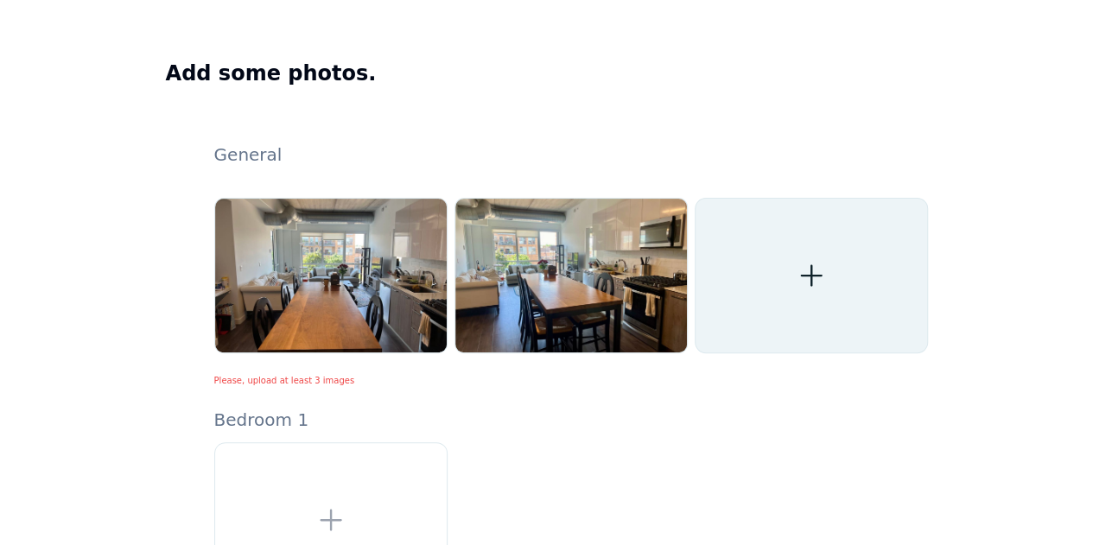
click at [822, 232] on div at bounding box center [810, 275] width 233 height 155
type input "**********"
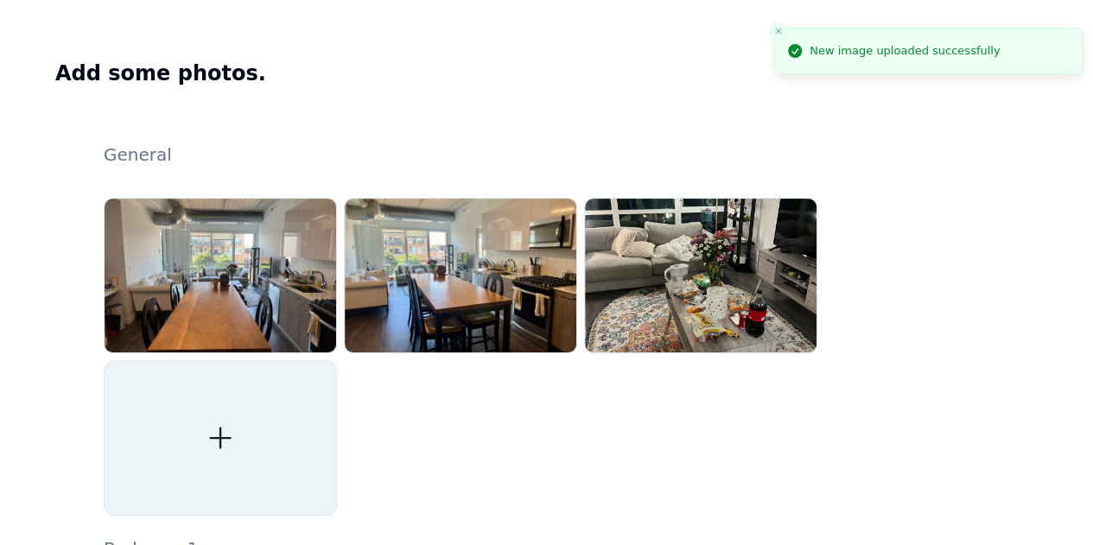
click at [257, 398] on div at bounding box center [220, 437] width 233 height 155
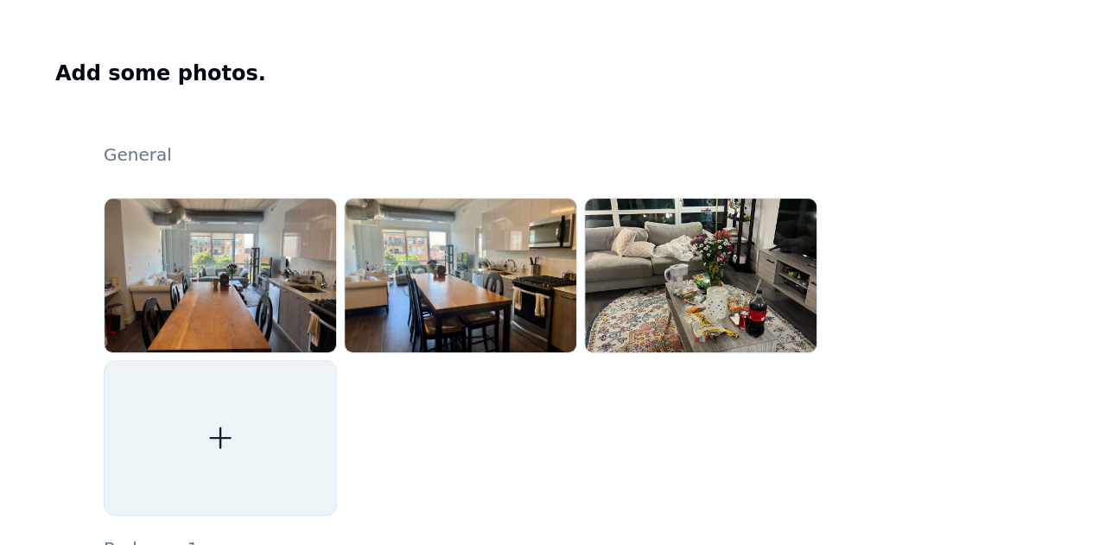
type input "**********"
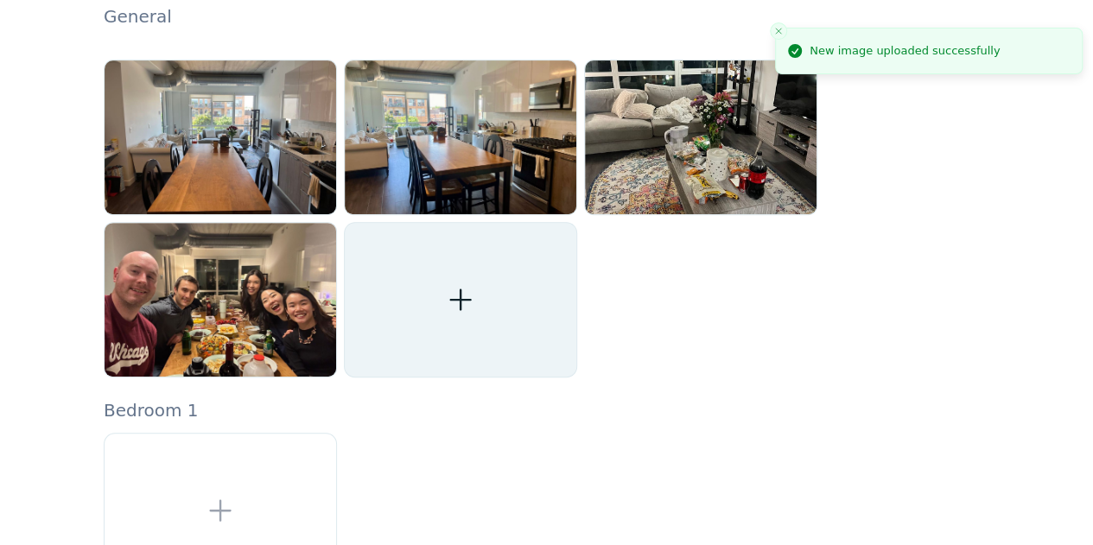
scroll to position [371, 0]
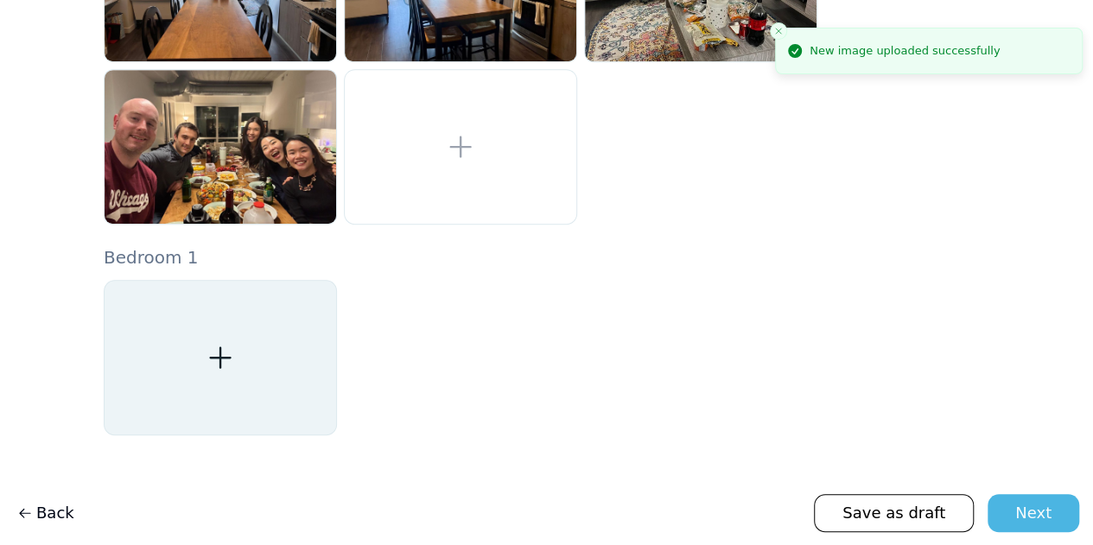
click at [228, 334] on div at bounding box center [220, 357] width 233 height 155
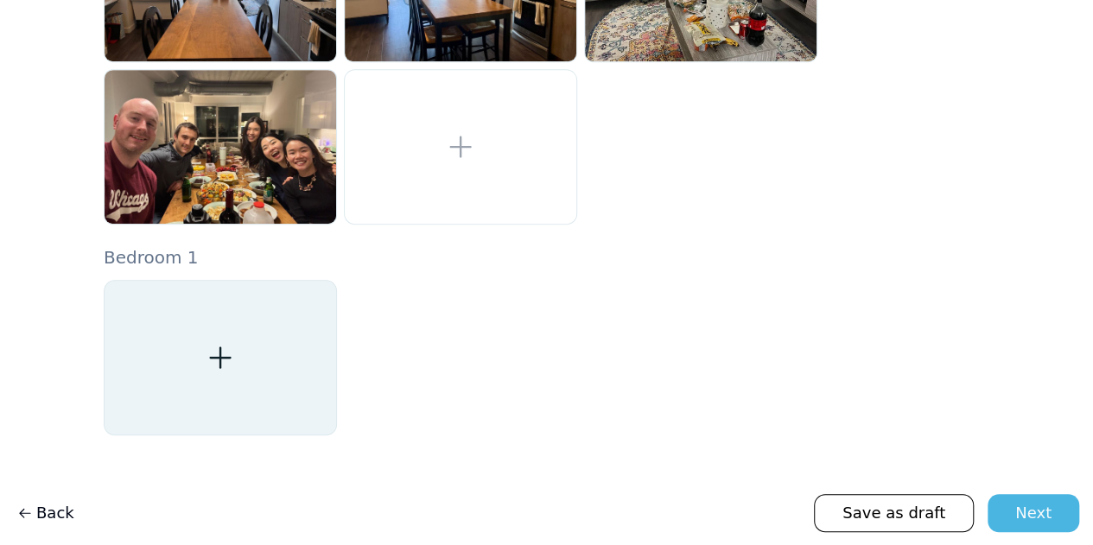
type input "**********"
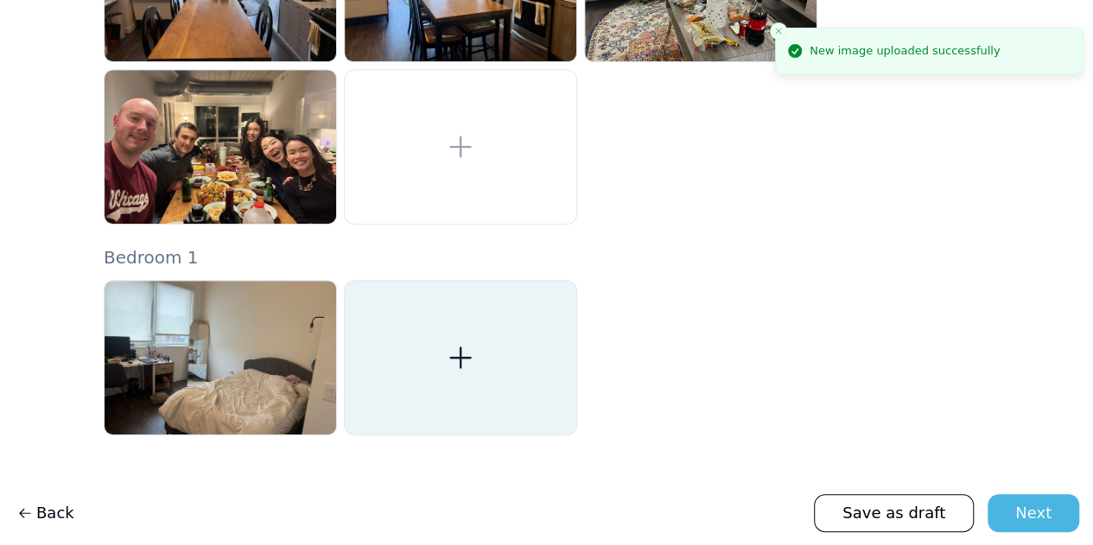
click at [443, 365] on div at bounding box center [460, 357] width 233 height 155
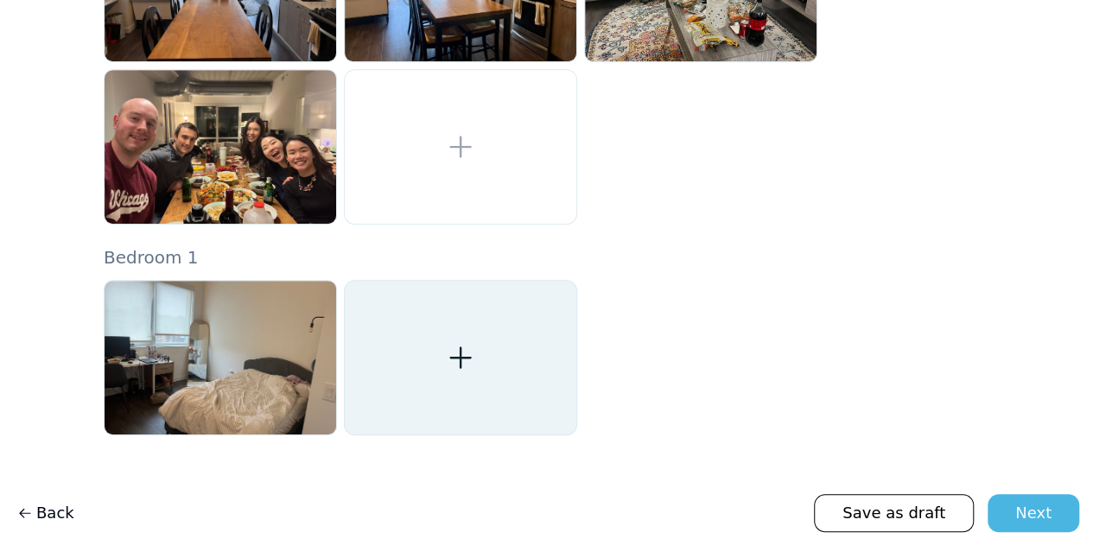
type input "**********"
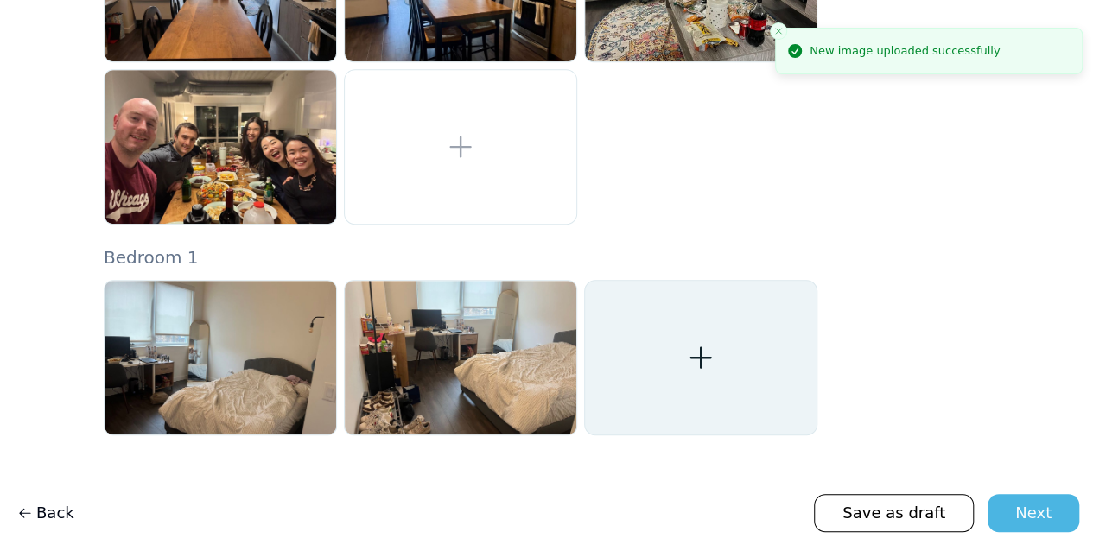
click at [703, 368] on icon at bounding box center [700, 357] width 31 height 31
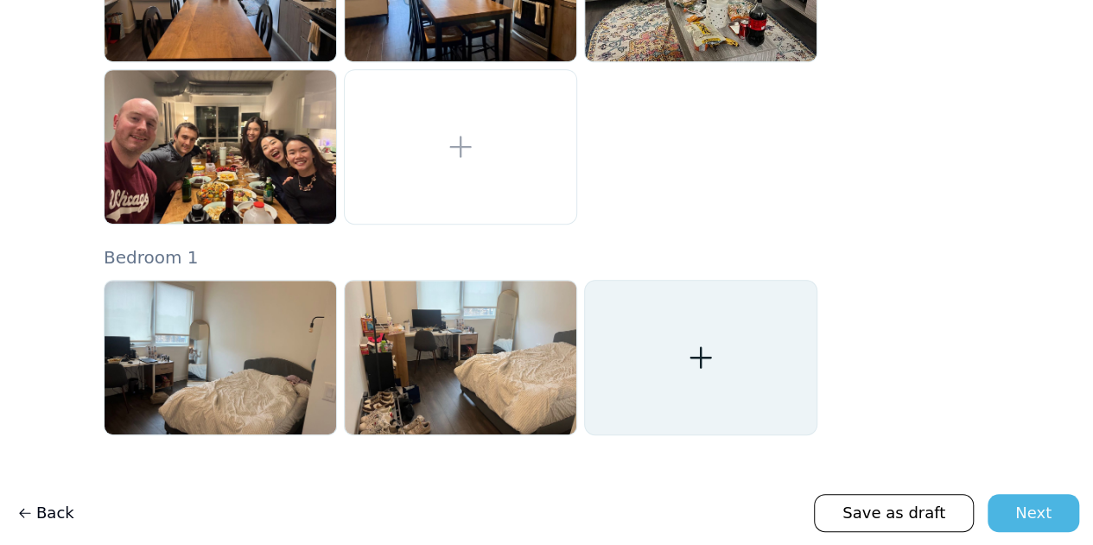
type input "**********"
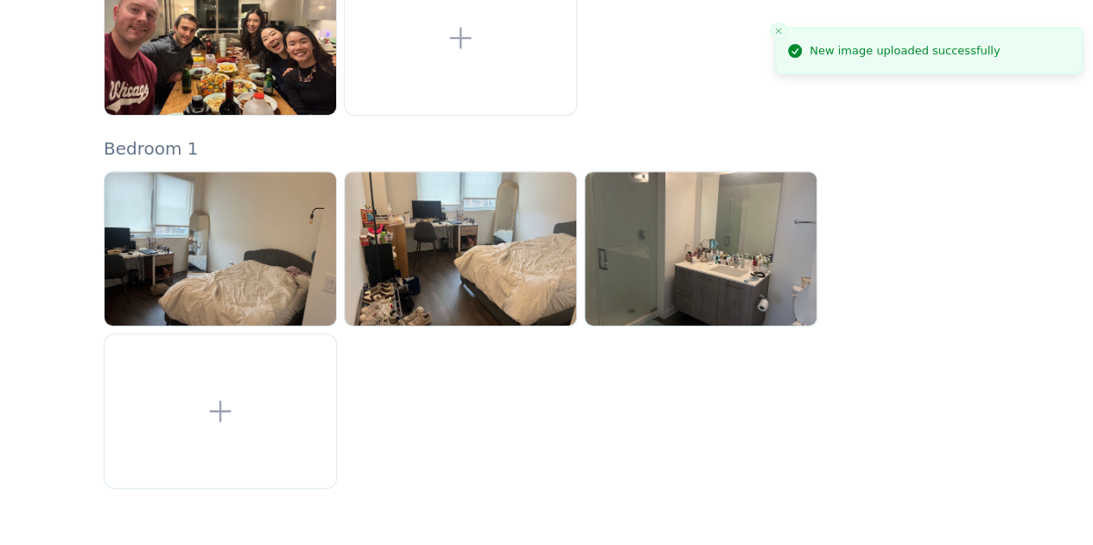
scroll to position [534, 0]
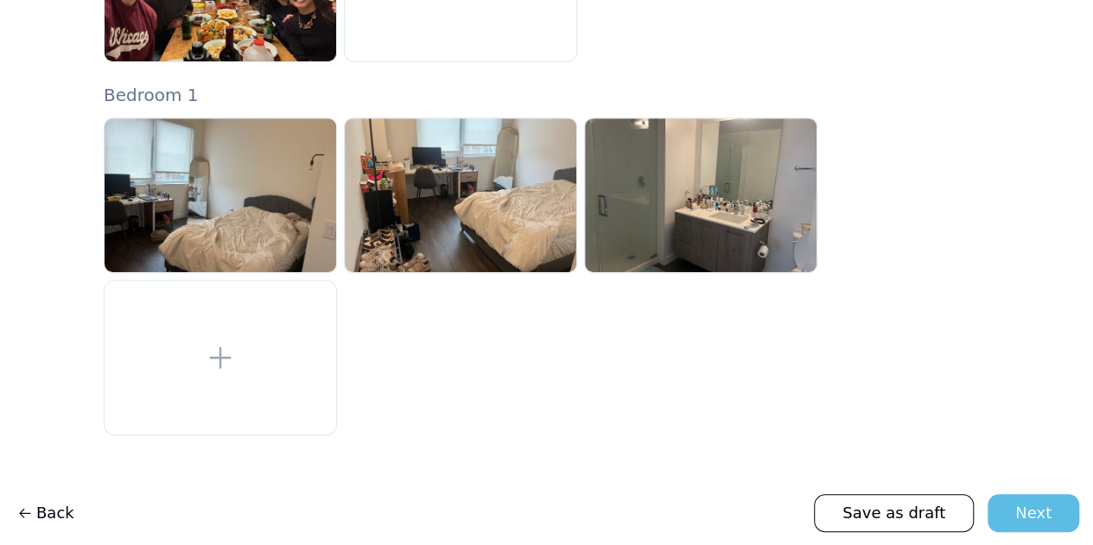
click at [1015, 514] on button "Next" at bounding box center [1033, 513] width 92 height 38
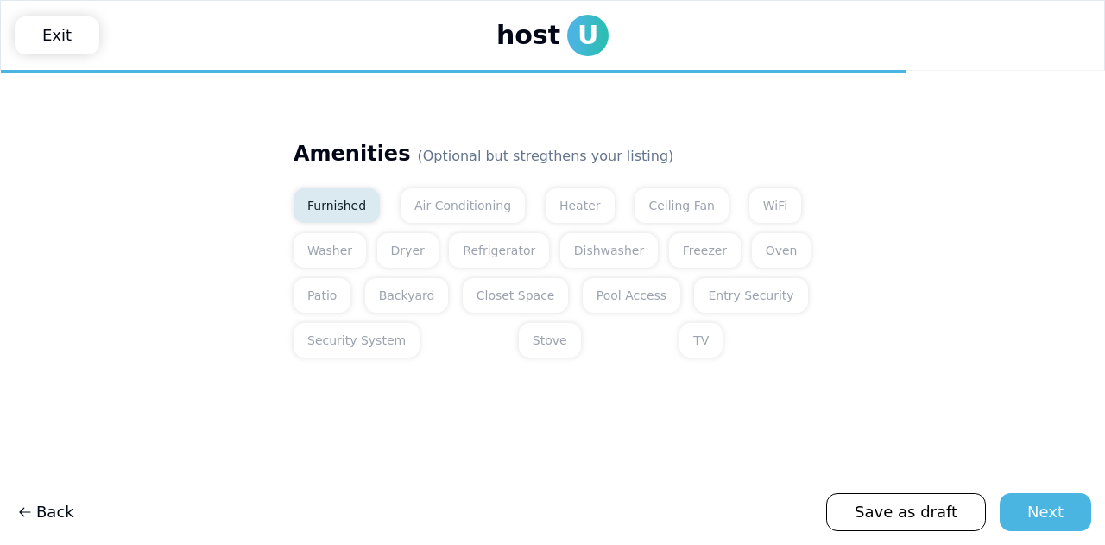
click at [336, 207] on button "Furnished" at bounding box center [337, 205] width 86 height 35
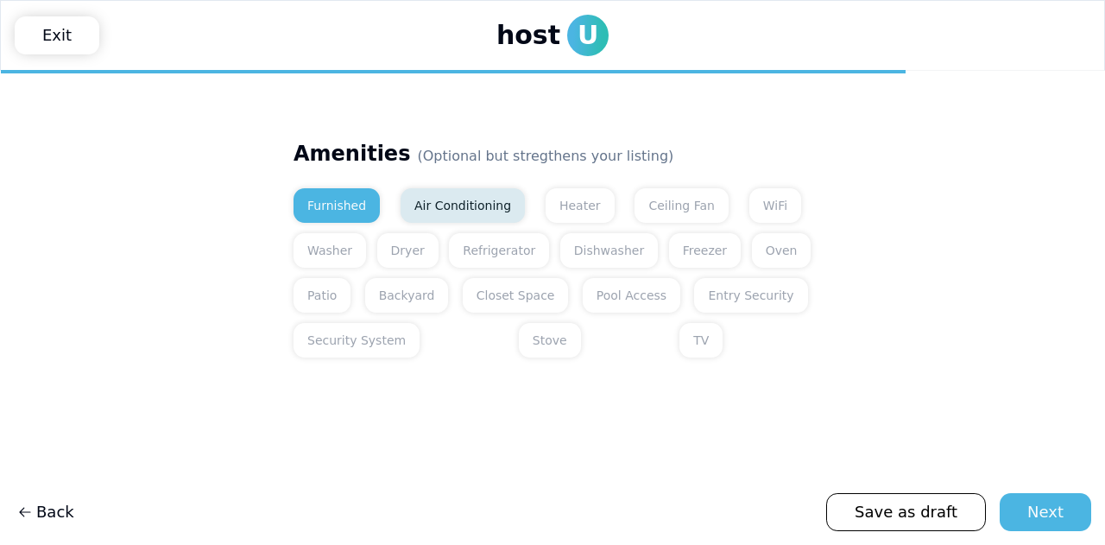
click at [425, 212] on button "Air Conditioning" at bounding box center [463, 205] width 124 height 35
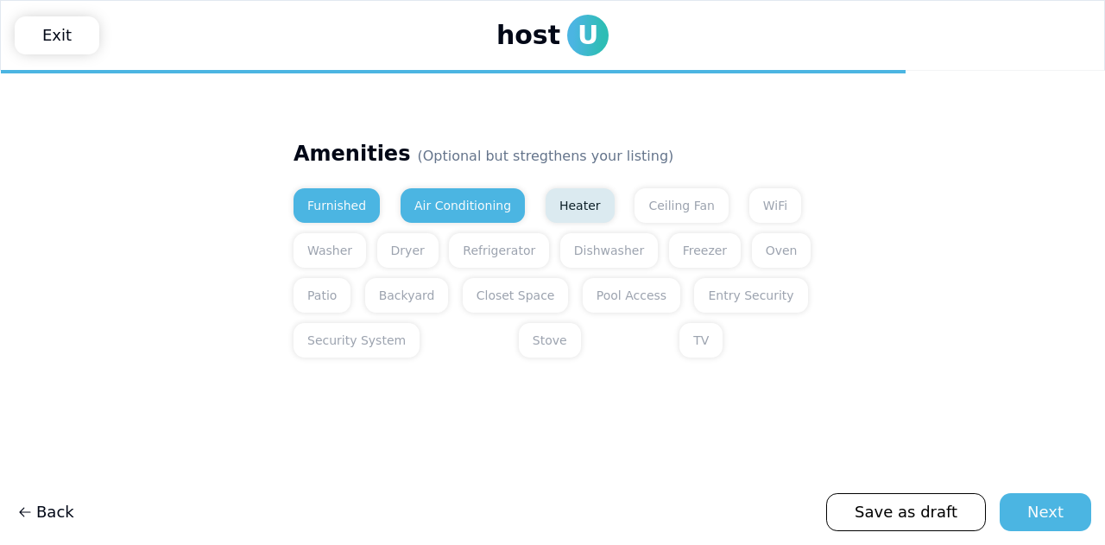
click at [546, 204] on button "Heater" at bounding box center [580, 205] width 69 height 35
click at [750, 200] on button "WiFi" at bounding box center [776, 205] width 52 height 35
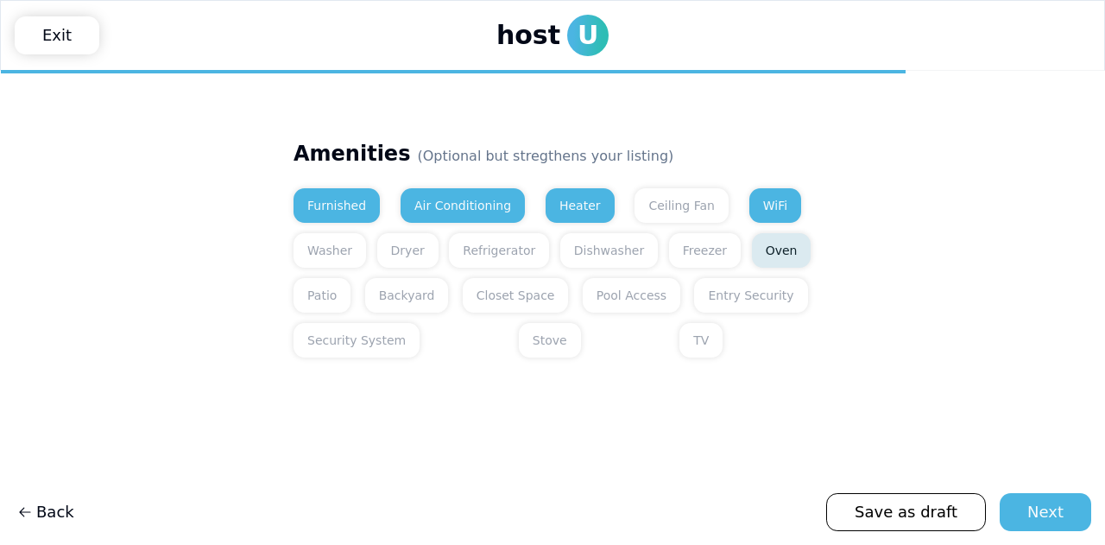
click at [752, 245] on button "Oven" at bounding box center [782, 250] width 60 height 35
click at [669, 255] on button "Freezer" at bounding box center [705, 250] width 72 height 35
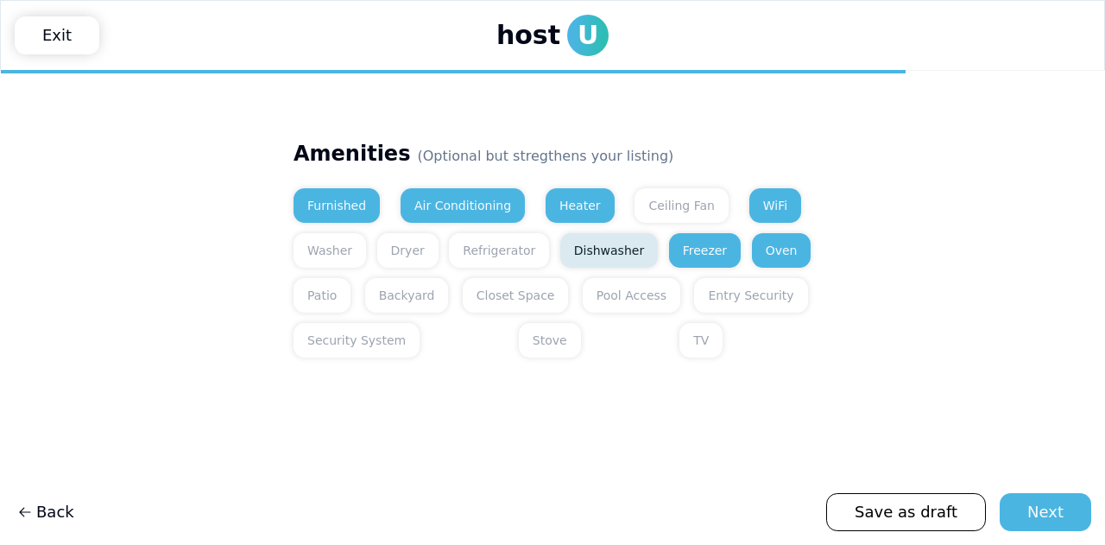
click at [595, 251] on button "Dishwasher" at bounding box center [610, 250] width 98 height 35
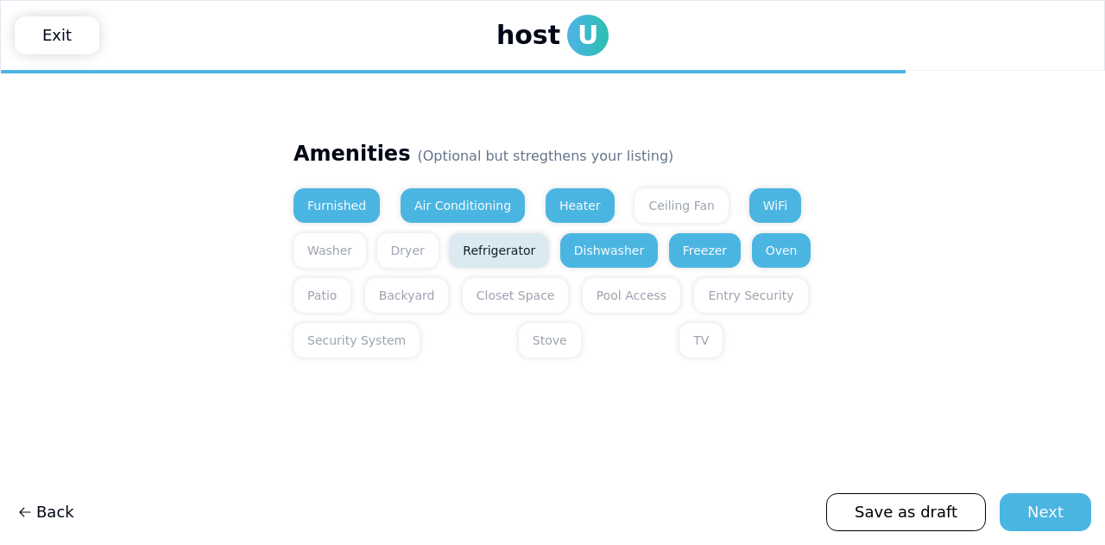
click at [494, 244] on button "Refrigerator" at bounding box center [499, 250] width 100 height 35
click at [402, 244] on button "Dryer" at bounding box center [407, 250] width 61 height 35
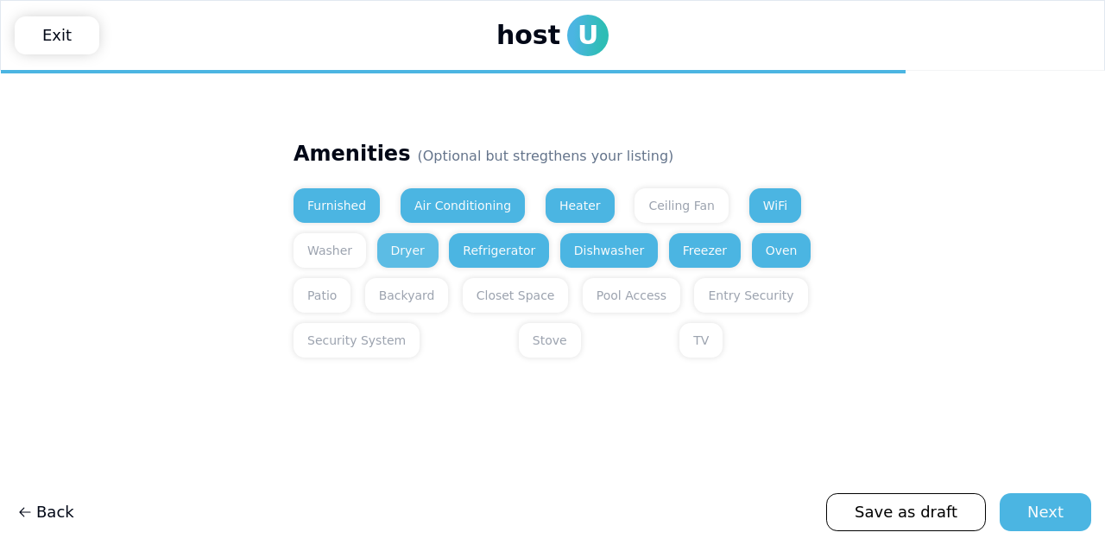
click at [396, 250] on button "Dryer" at bounding box center [407, 250] width 61 height 35
click at [344, 253] on button "Washer" at bounding box center [330, 250] width 73 height 35
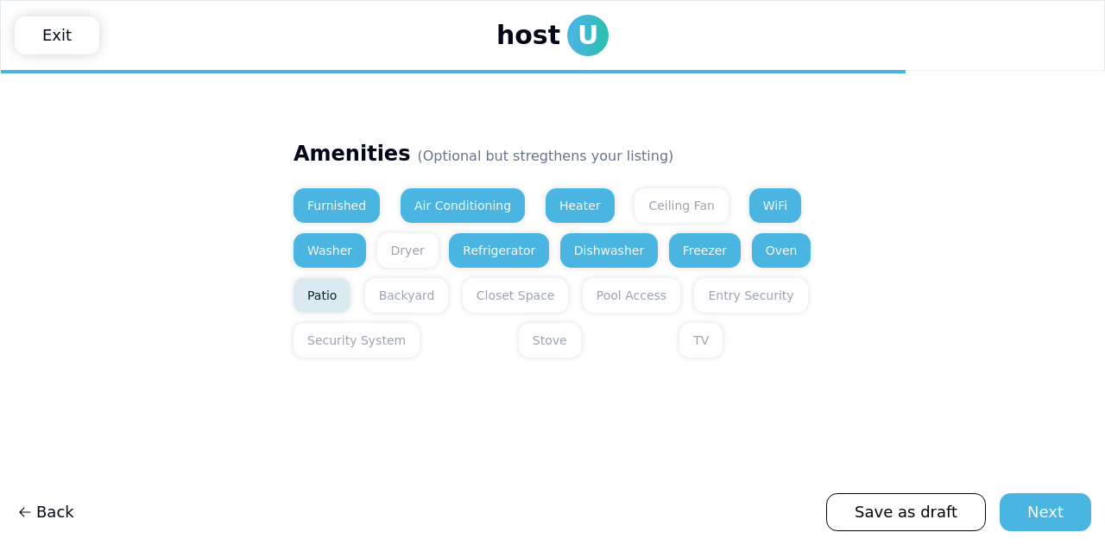
click at [330, 294] on button "Patio" at bounding box center [322, 295] width 57 height 35
click at [491, 301] on button "Closet Space" at bounding box center [516, 295] width 106 height 35
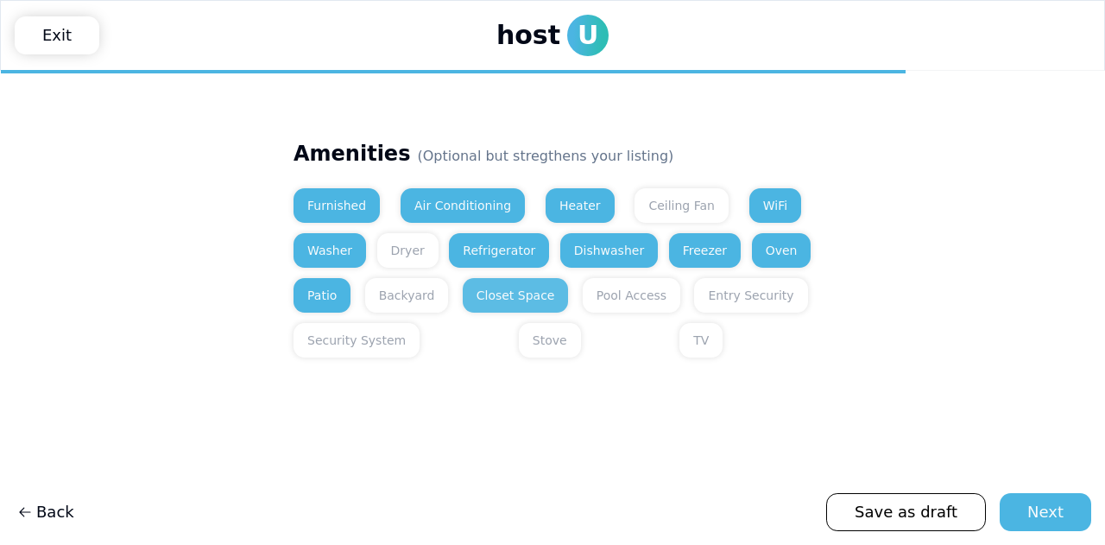
click at [516, 306] on button "Closet Space" at bounding box center [516, 295] width 106 height 35
click at [694, 298] on button "Entry Security" at bounding box center [750, 295] width 113 height 35
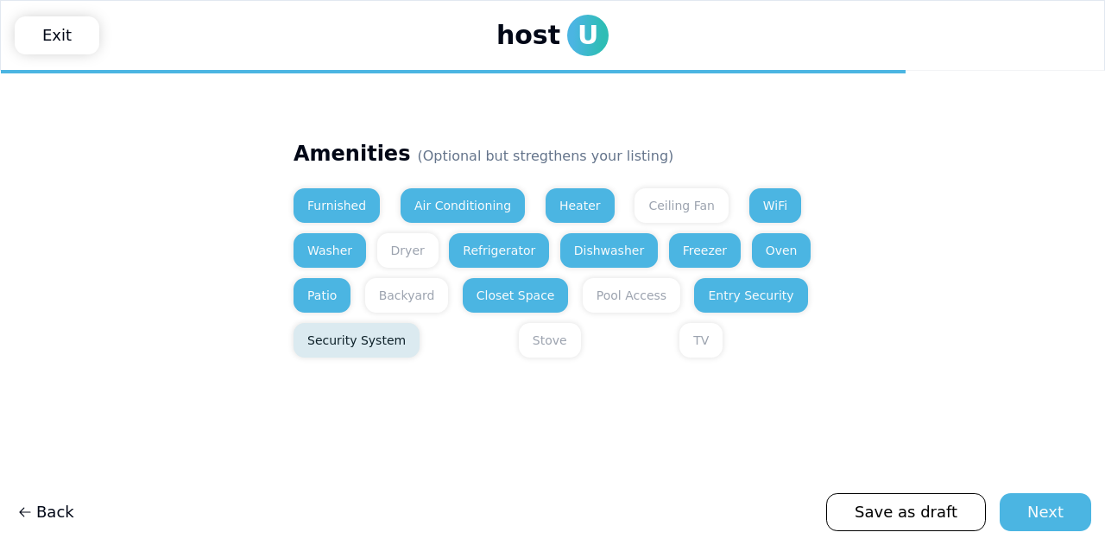
click at [320, 348] on button "Security System" at bounding box center [357, 340] width 126 height 35
click at [680, 345] on button "TV" at bounding box center [701, 340] width 43 height 35
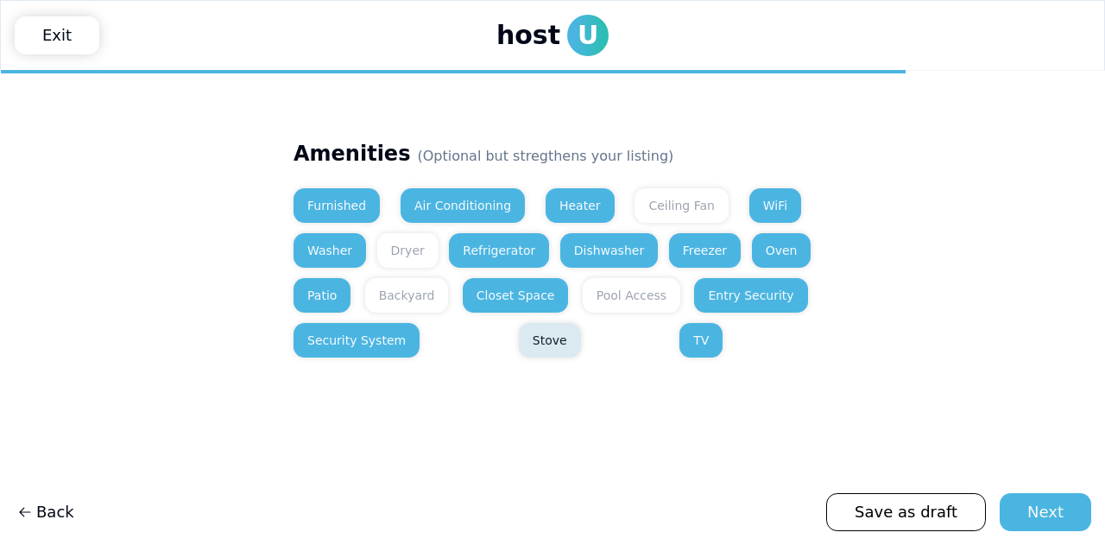
click at [519, 332] on button "Stove" at bounding box center [550, 340] width 62 height 35
click at [1035, 504] on div "Next" at bounding box center [1046, 512] width 36 height 24
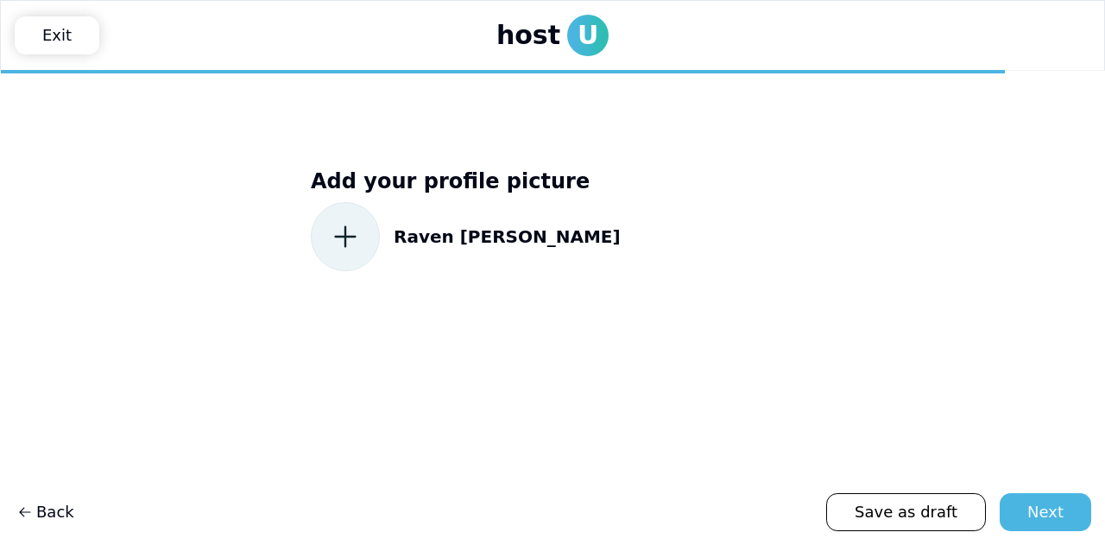
click at [332, 241] on icon at bounding box center [345, 236] width 31 height 31
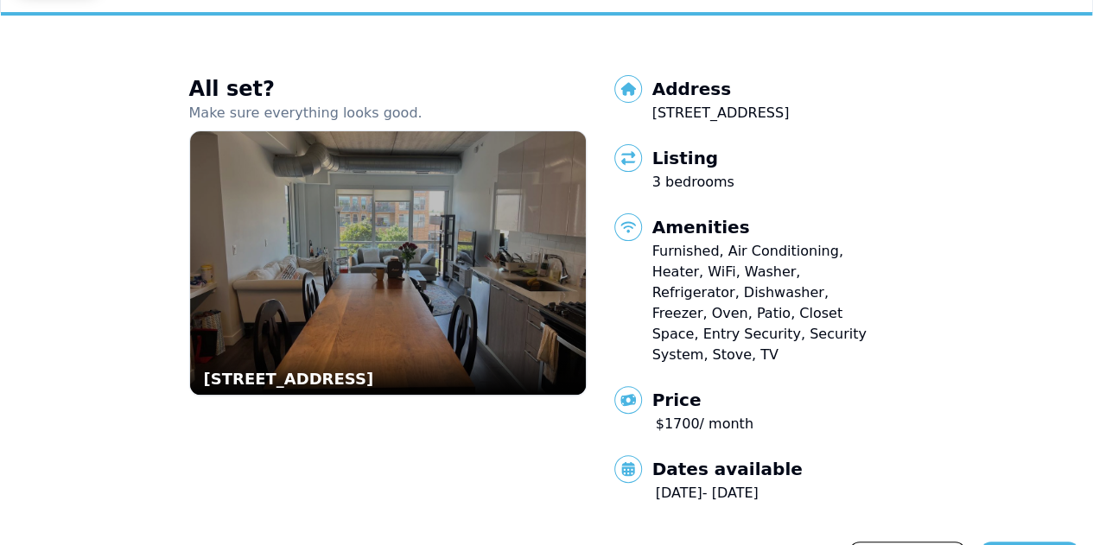
scroll to position [56, 0]
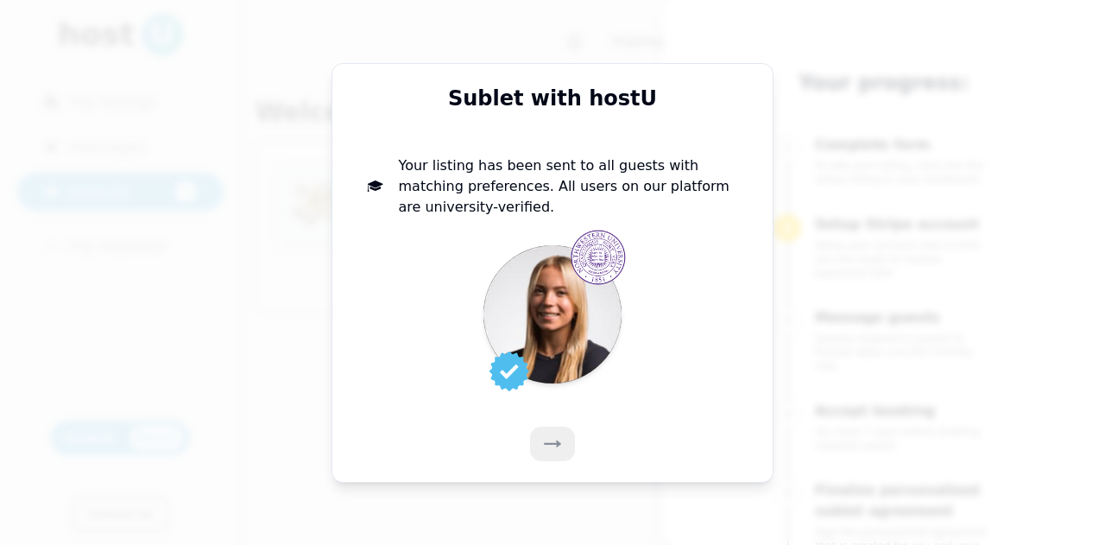
click at [557, 437] on icon at bounding box center [552, 443] width 17 height 17
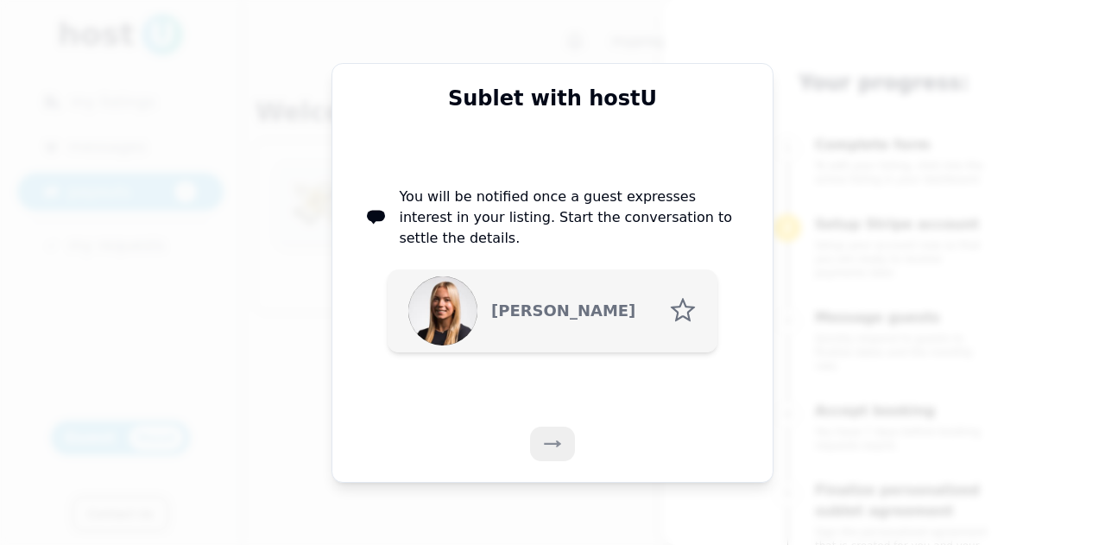
click at [557, 437] on icon at bounding box center [552, 443] width 17 height 17
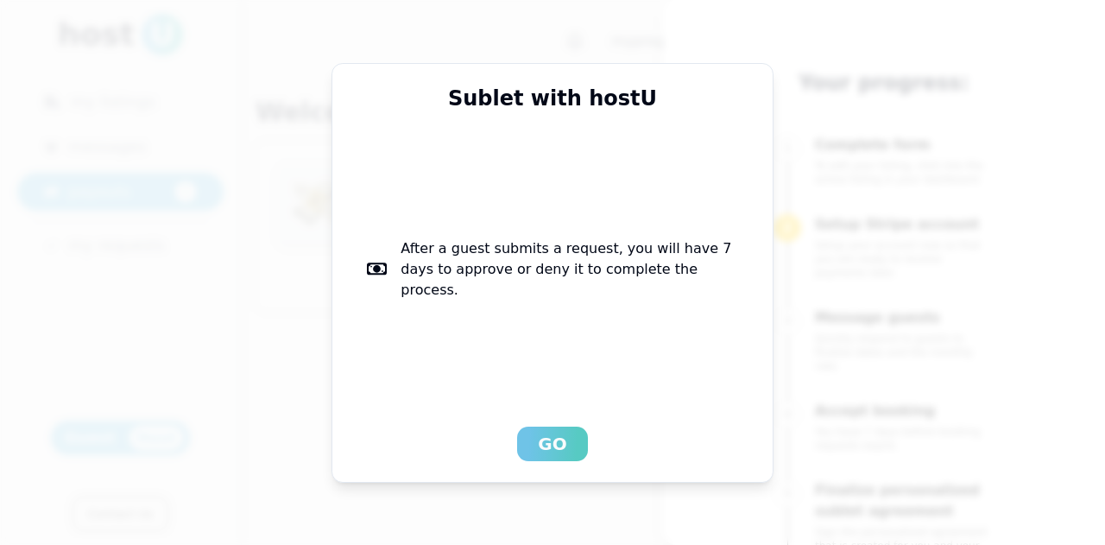
drag, startPoint x: 557, startPoint y: 437, endPoint x: 532, endPoint y: 445, distance: 26.2
click at [532, 445] on button "Go" at bounding box center [552, 444] width 70 height 35
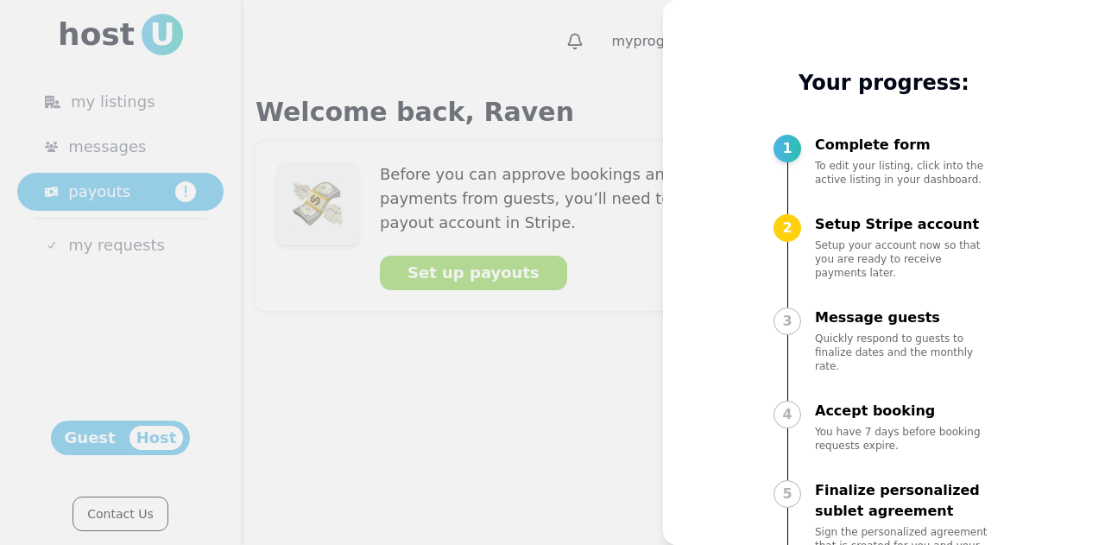
click at [520, 391] on div at bounding box center [552, 272] width 1105 height 545
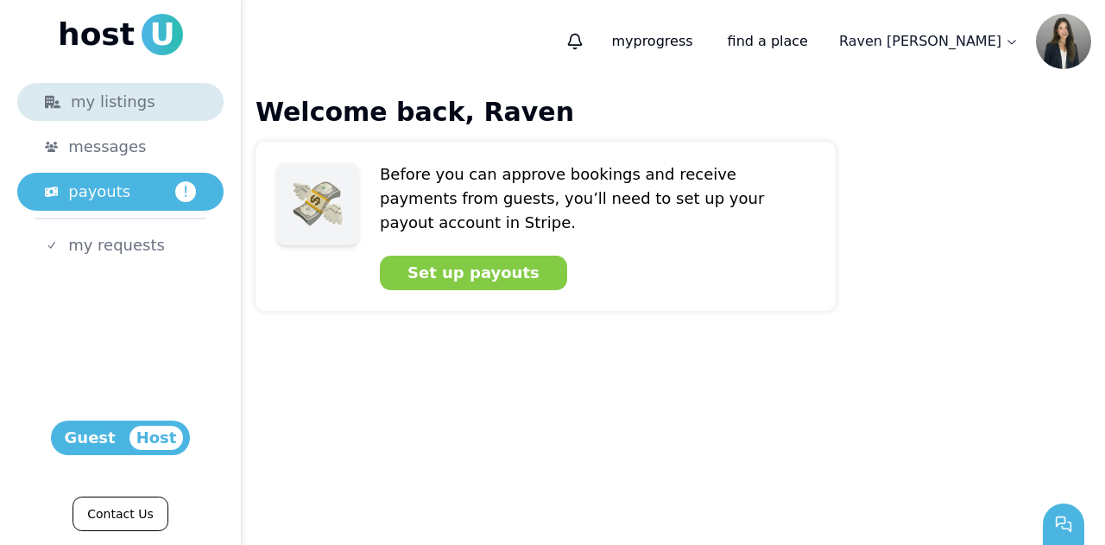
click at [168, 115] on link "my listings" at bounding box center [120, 102] width 206 height 38
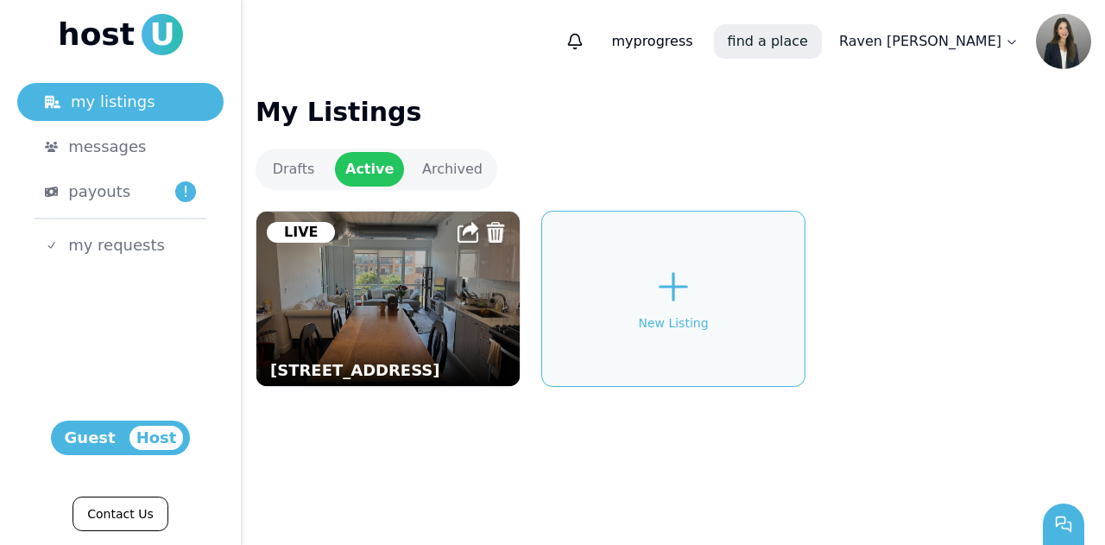
click at [822, 50] on link "find a place" at bounding box center [768, 41] width 108 height 35
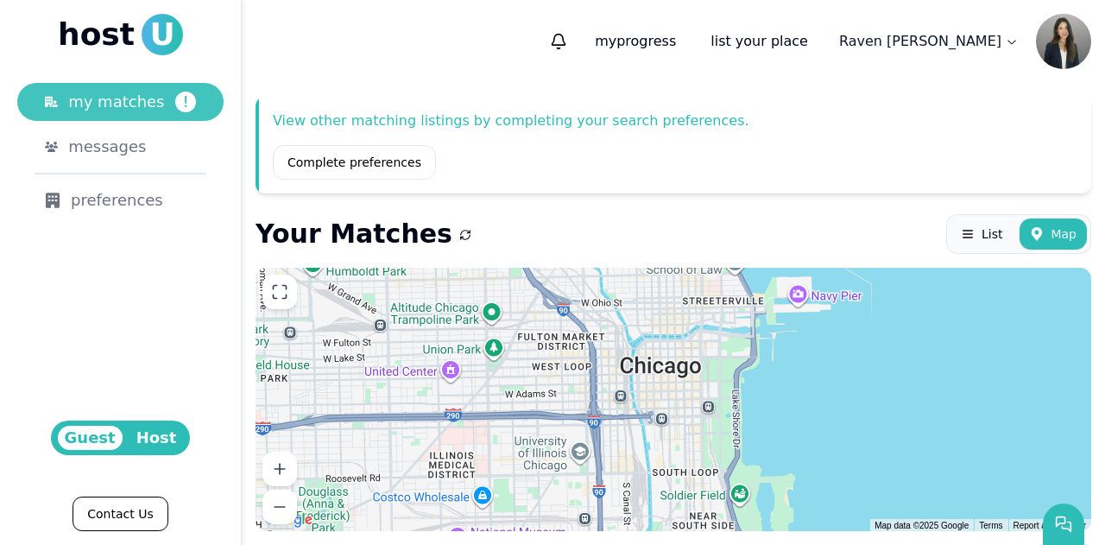
click at [125, 102] on span "my matches" at bounding box center [116, 102] width 96 height 24
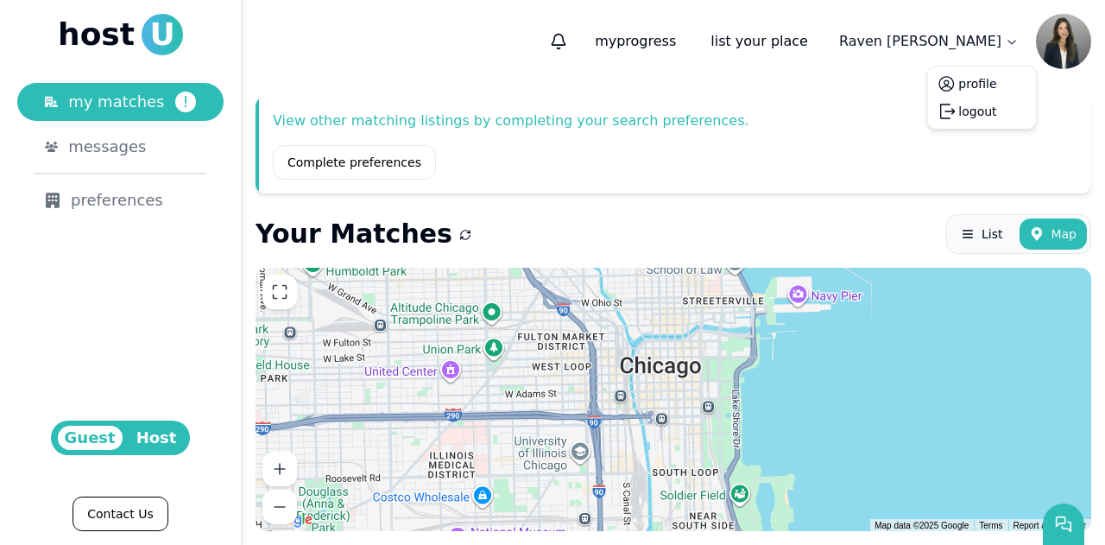
click at [974, 41] on html "host U my matches ! messages preferences Guest Host Contact Us my progress list…" at bounding box center [552, 272] width 1105 height 545
click at [972, 86] on button "profile" at bounding box center [978, 83] width 38 height 17
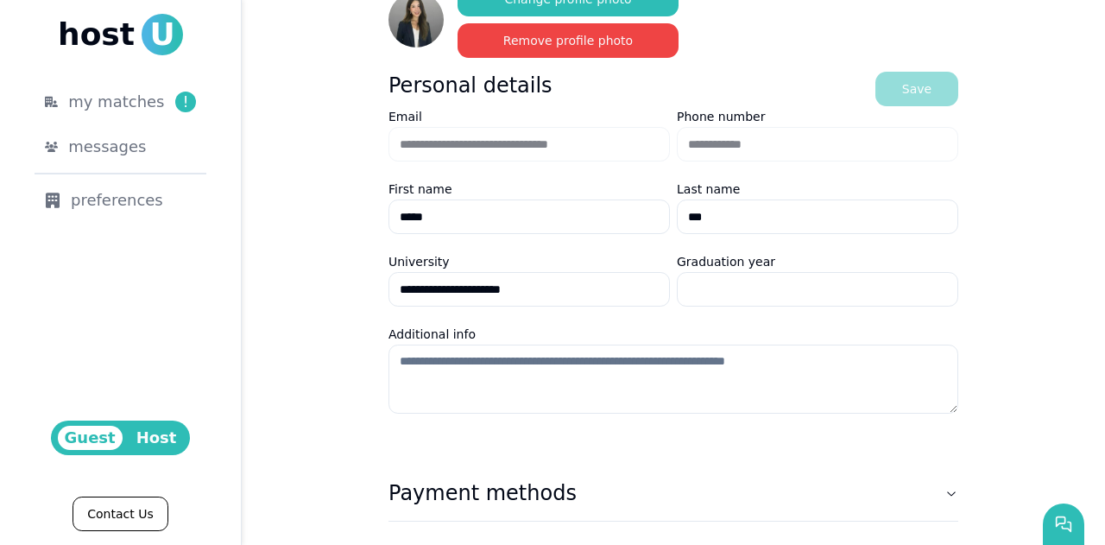
scroll to position [161, 0]
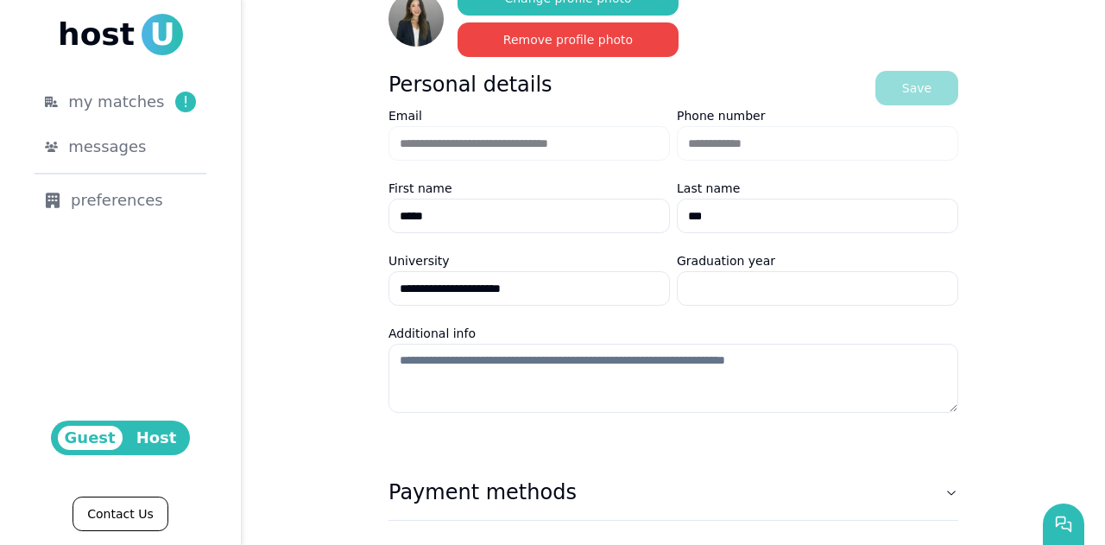
click at [625, 402] on textarea "Additional info" at bounding box center [674, 378] width 570 height 69
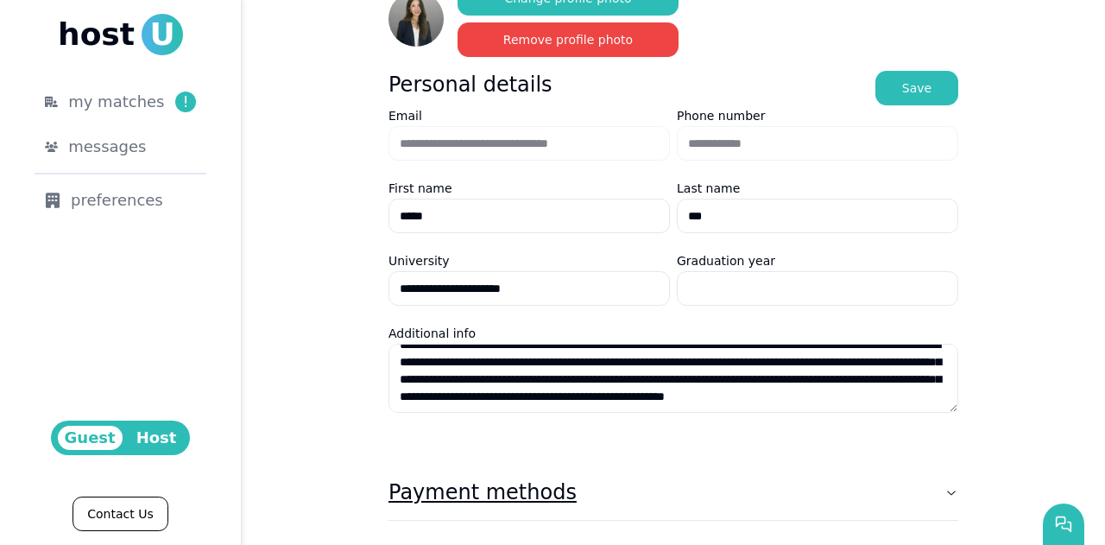
scroll to position [268, 0]
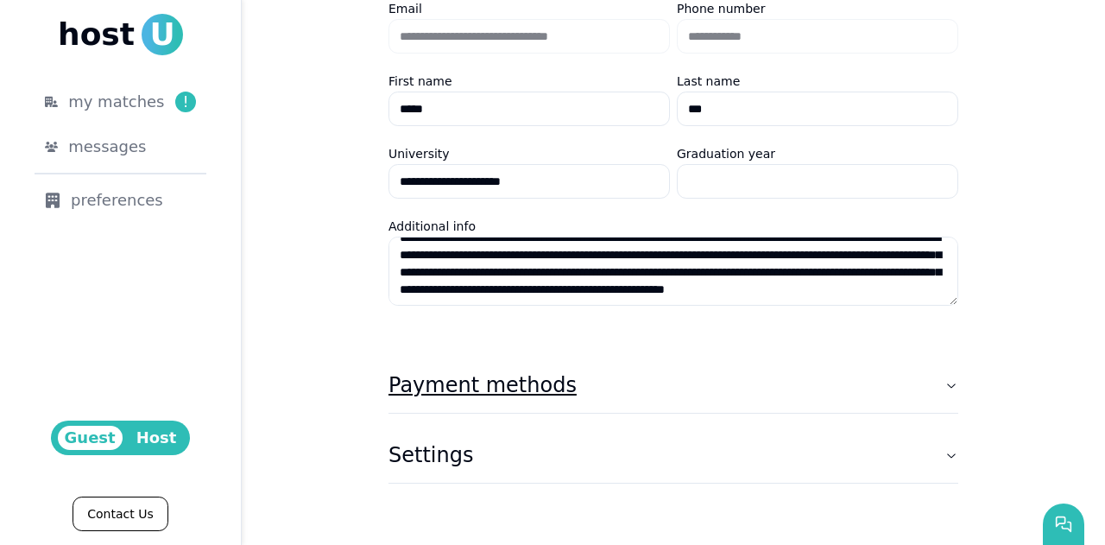
type textarea "**********"
click at [554, 388] on button "Payment methods" at bounding box center [674, 385] width 570 height 55
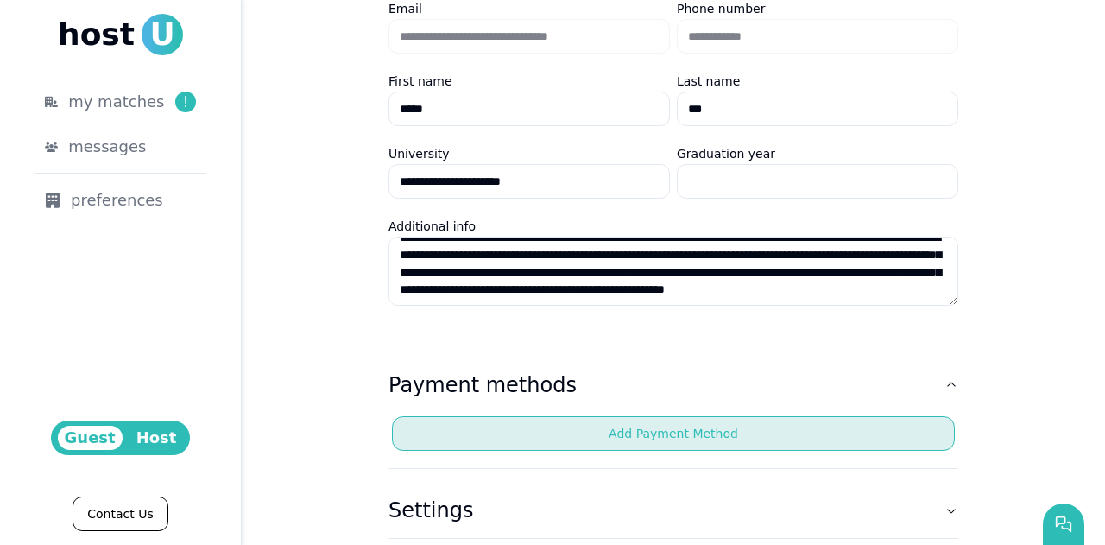
scroll to position [323, 0]
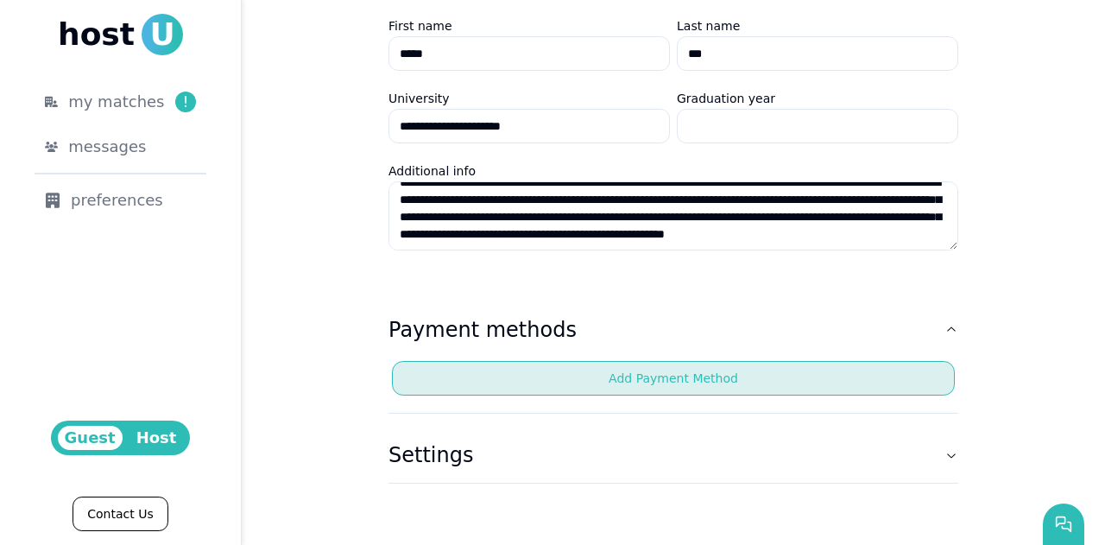
click at [543, 374] on button "Add Payment Method" at bounding box center [673, 378] width 563 height 35
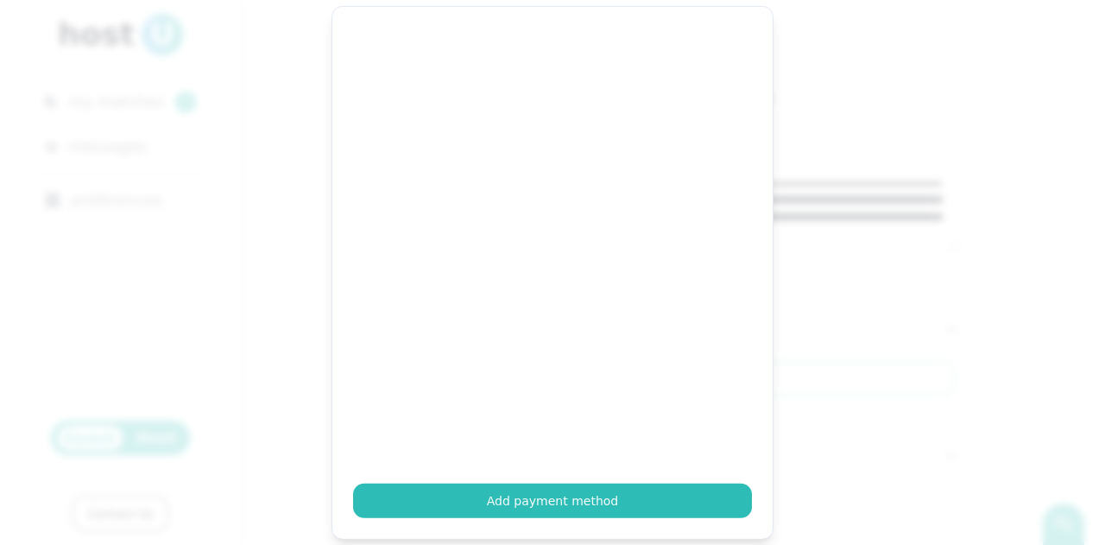
click at [827, 314] on div at bounding box center [552, 272] width 1105 height 545
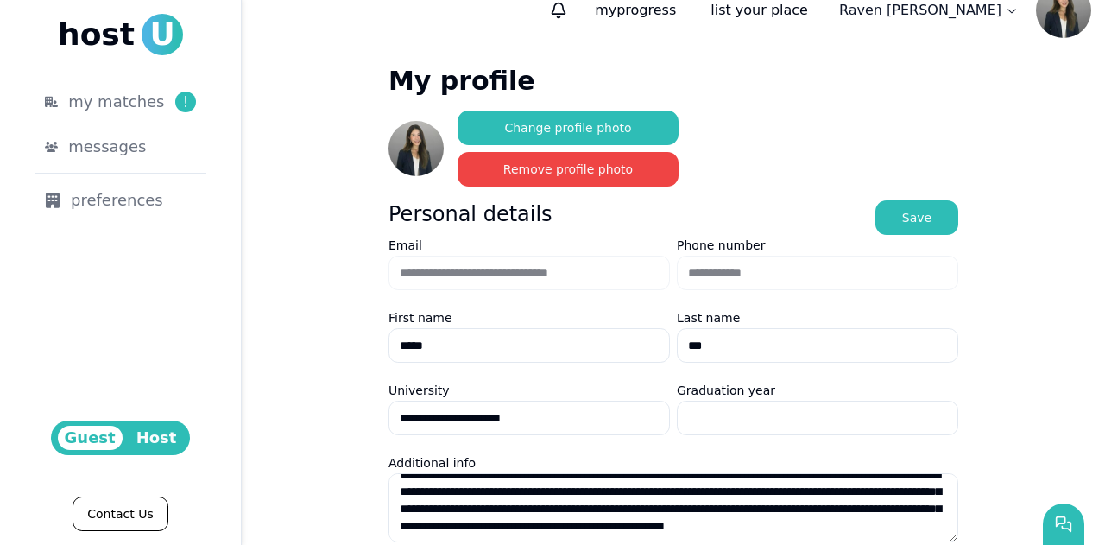
scroll to position [29, 0]
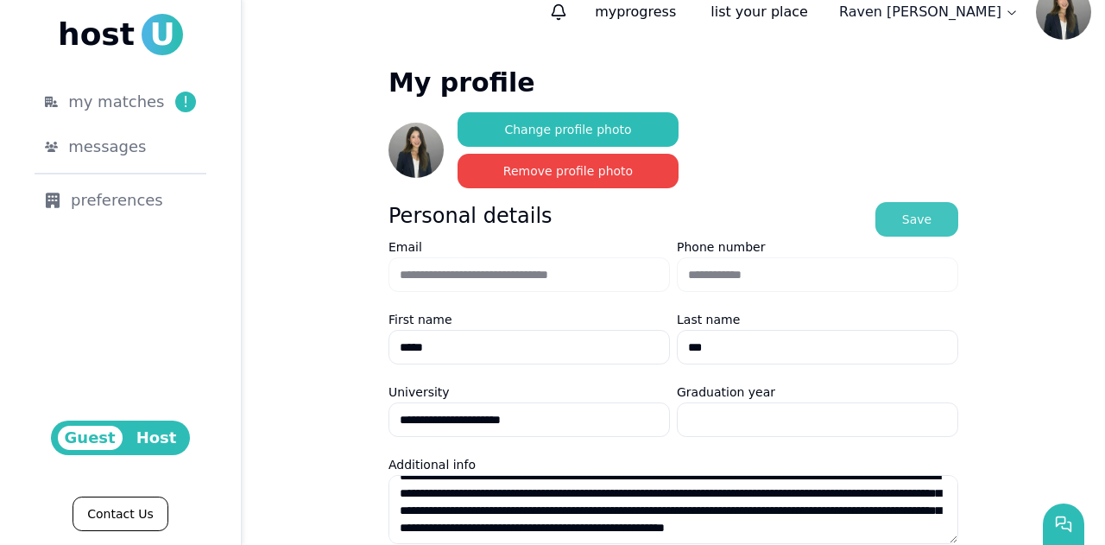
click at [924, 213] on button "Save" at bounding box center [917, 219] width 83 height 35
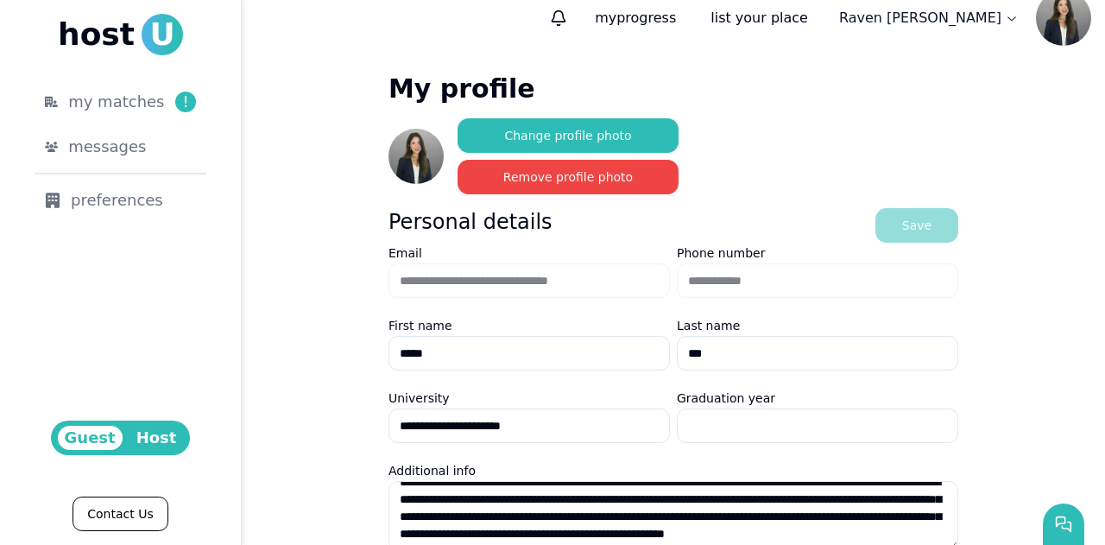
scroll to position [22, 0]
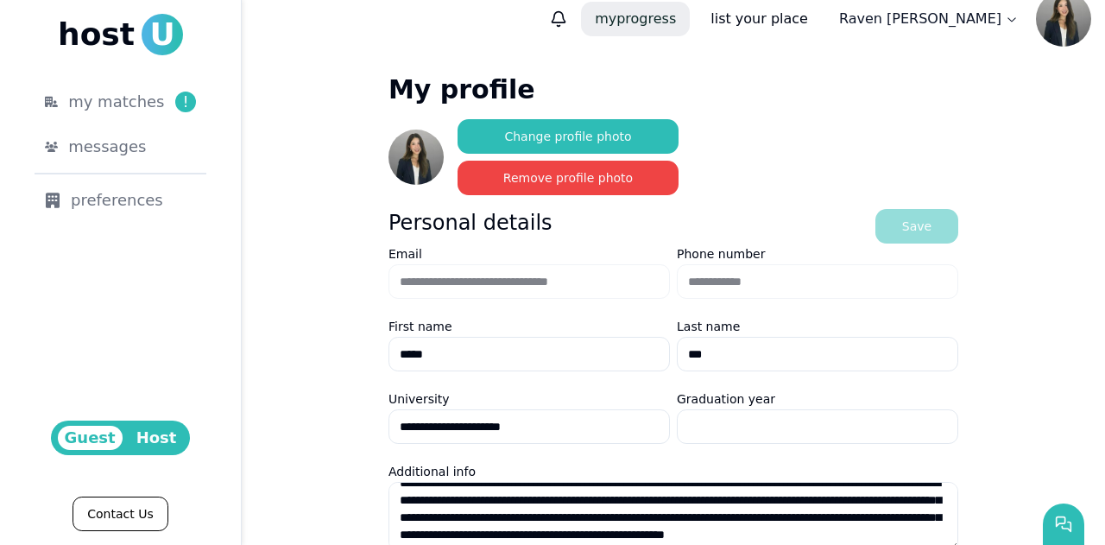
click at [690, 19] on p "my progress" at bounding box center [635, 19] width 109 height 35
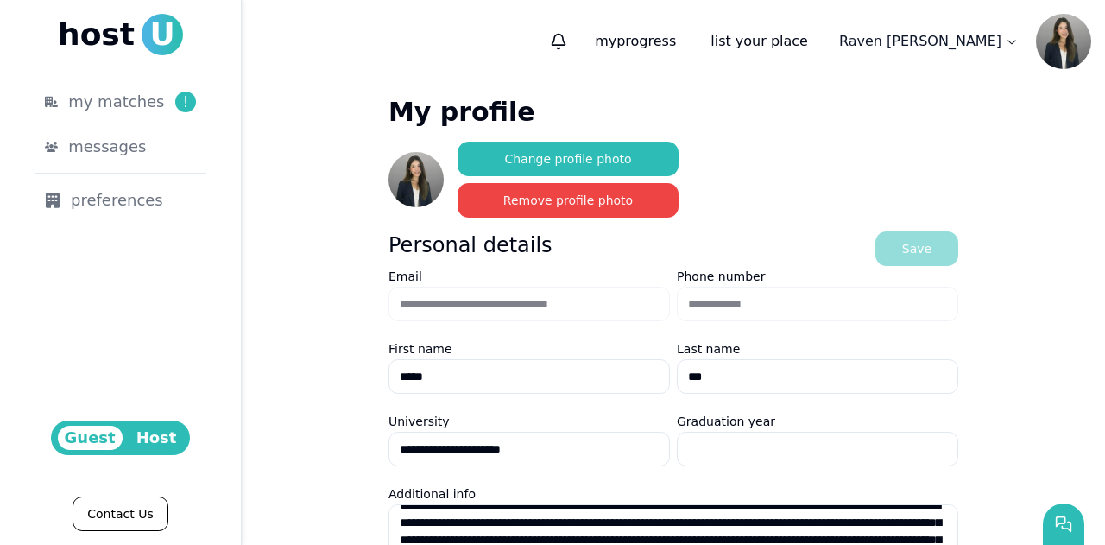
scroll to position [323, 0]
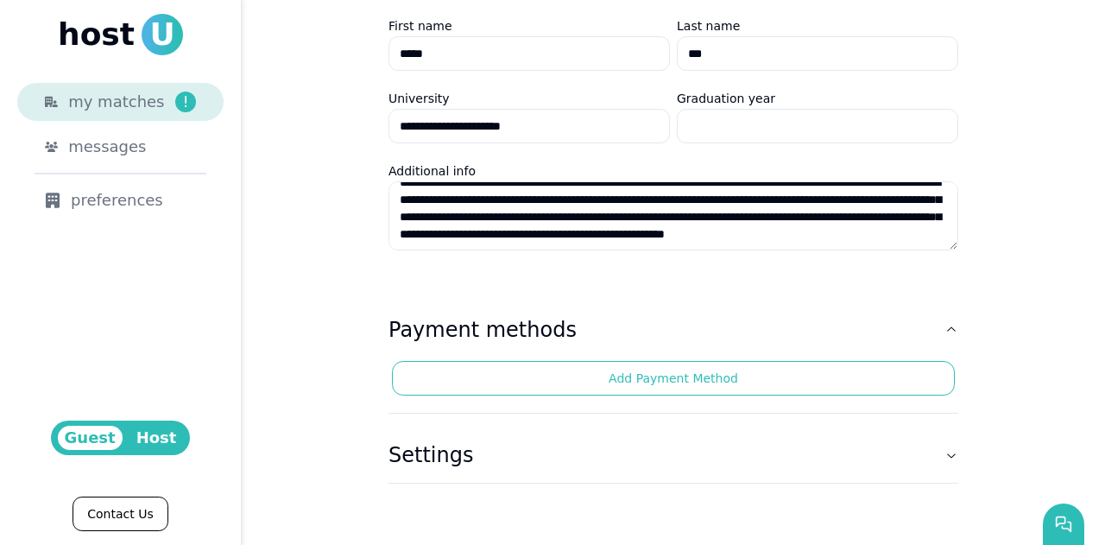
click at [132, 106] on span "my matches" at bounding box center [116, 102] width 96 height 24
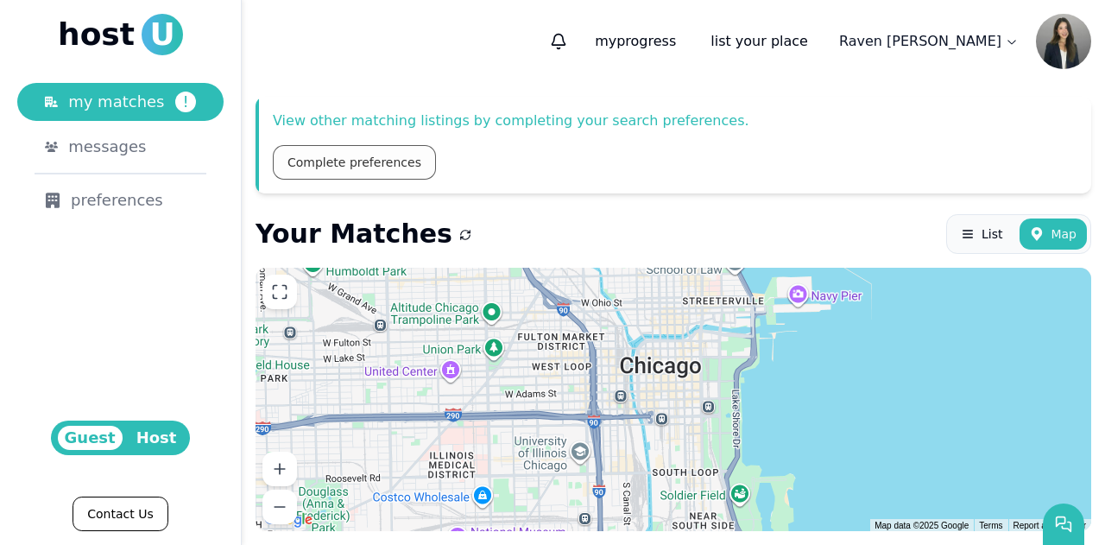
click at [323, 165] on link "Complete preferences" at bounding box center [354, 162] width 163 height 35
